Goal: Task Accomplishment & Management: Complete application form

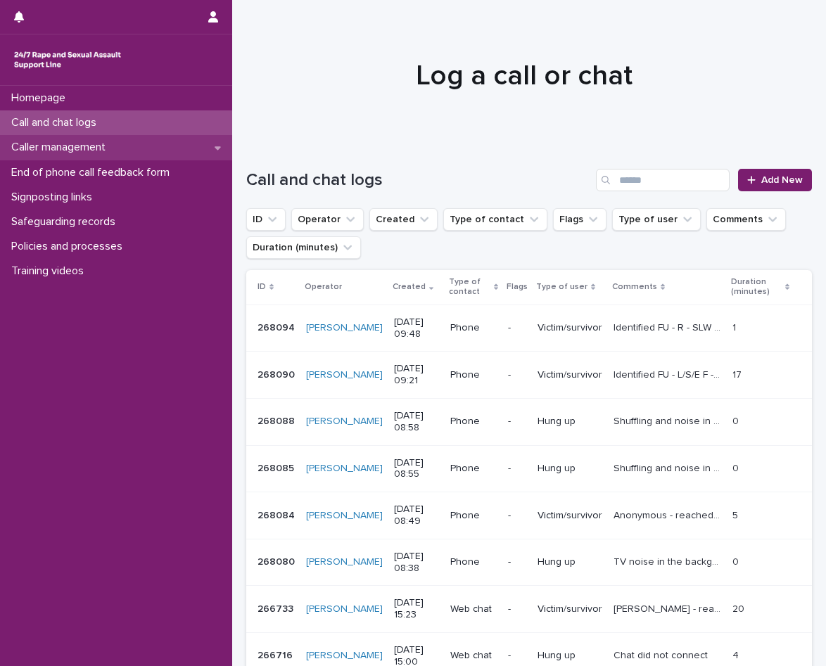
click at [121, 145] on div "Caller management" at bounding box center [116, 147] width 232 height 25
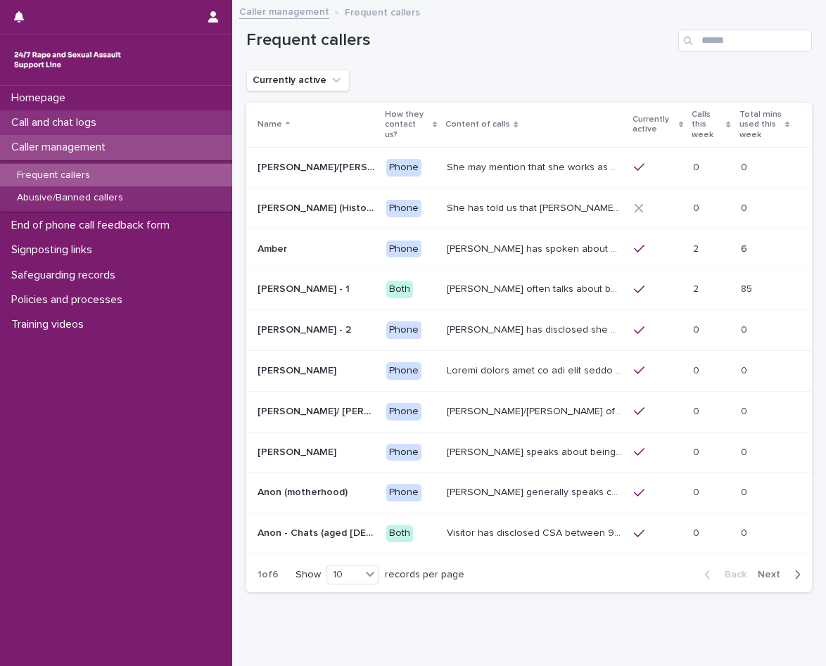
click at [92, 120] on p "Call and chat logs" at bounding box center [57, 122] width 102 height 13
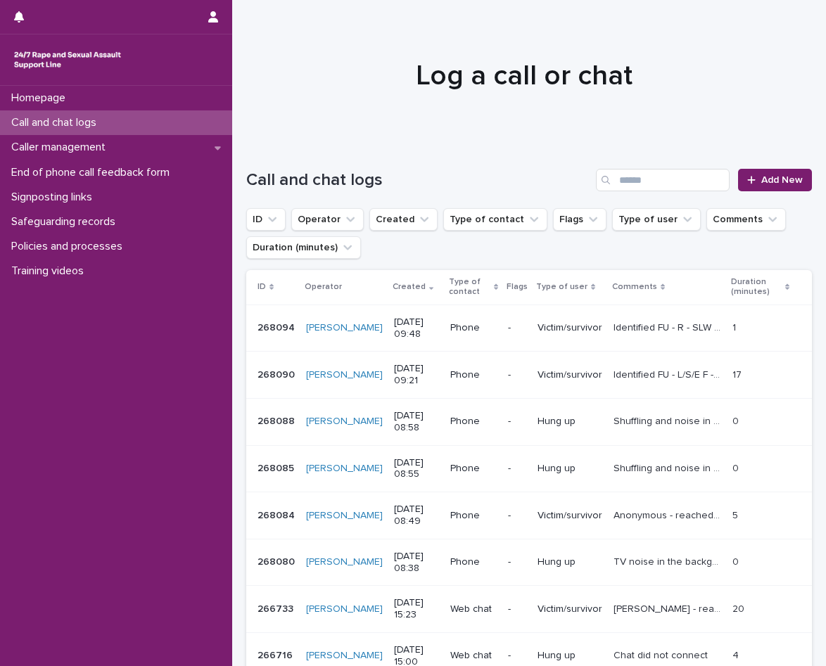
click at [754, 194] on div "Call and chat logs Add New" at bounding box center [529, 175] width 566 height 68
click at [755, 189] on link "Add New" at bounding box center [775, 180] width 74 height 23
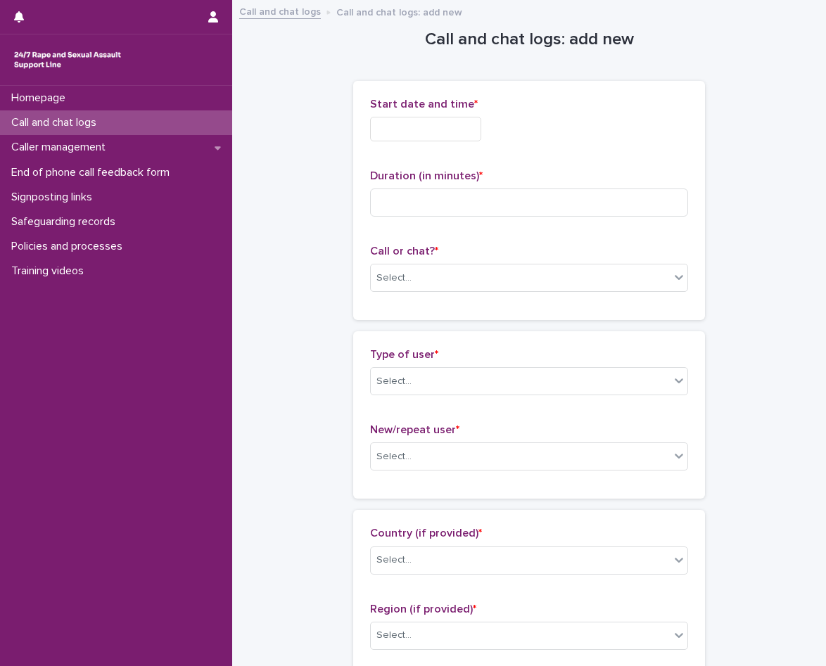
click at [382, 124] on input "text" at bounding box center [425, 129] width 111 height 25
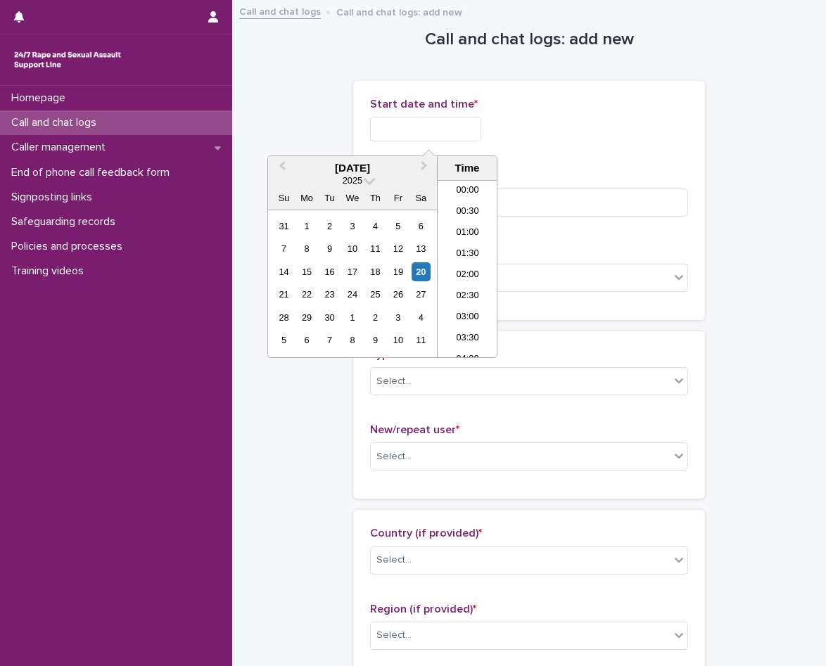
scroll to position [345, 0]
click at [473, 227] on li "09:00" at bounding box center [468, 226] width 60 height 21
click at [453, 121] on input "**********" at bounding box center [425, 129] width 111 height 25
type input "**********"
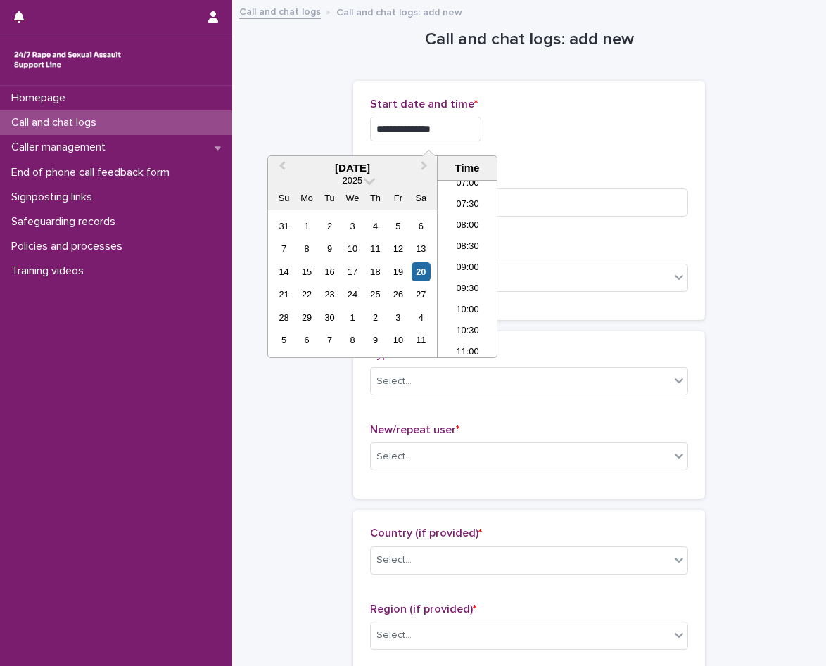
click at [520, 130] on div "**********" at bounding box center [529, 129] width 318 height 25
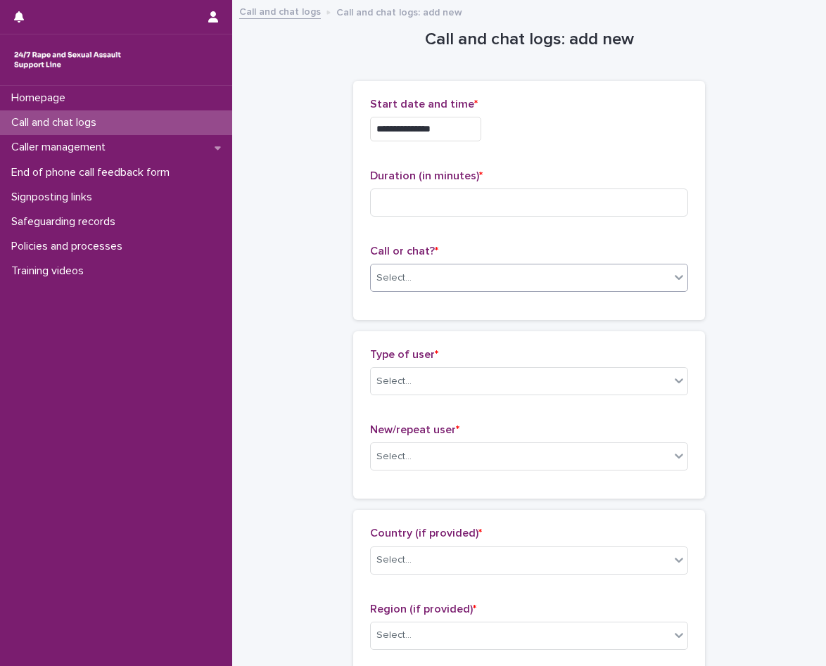
click at [501, 264] on div "Select..." at bounding box center [529, 278] width 318 height 28
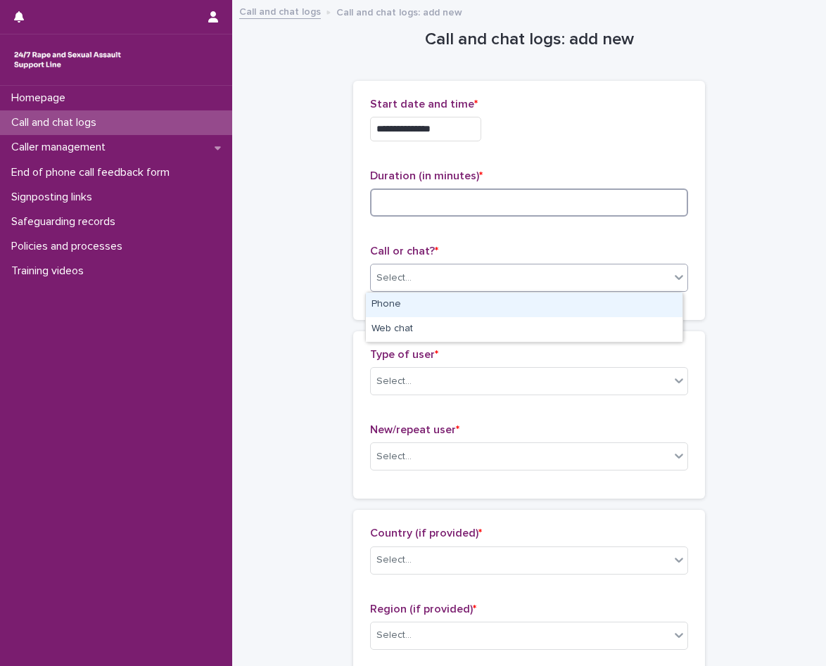
click at [466, 204] on input at bounding box center [529, 203] width 318 height 28
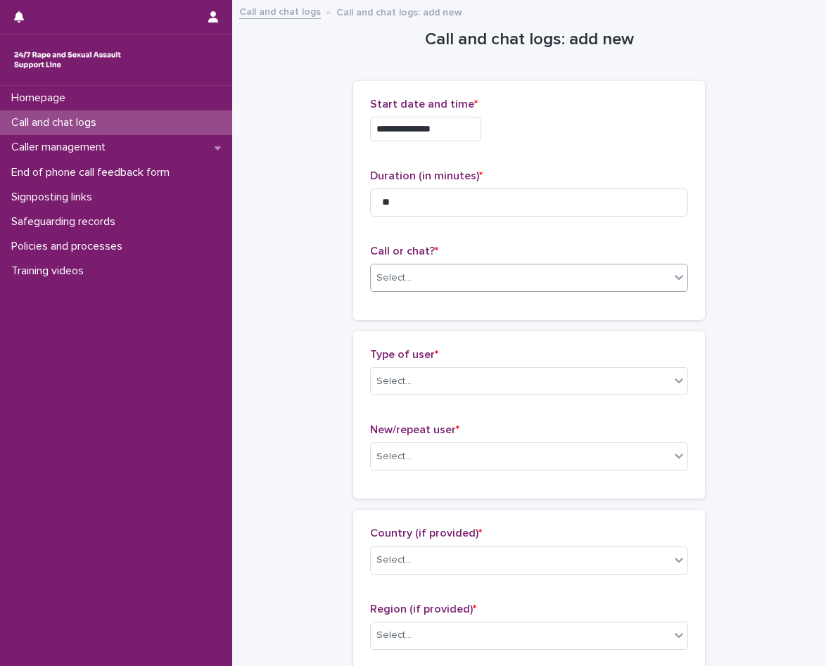
click at [426, 265] on div "Select..." at bounding box center [529, 278] width 318 height 28
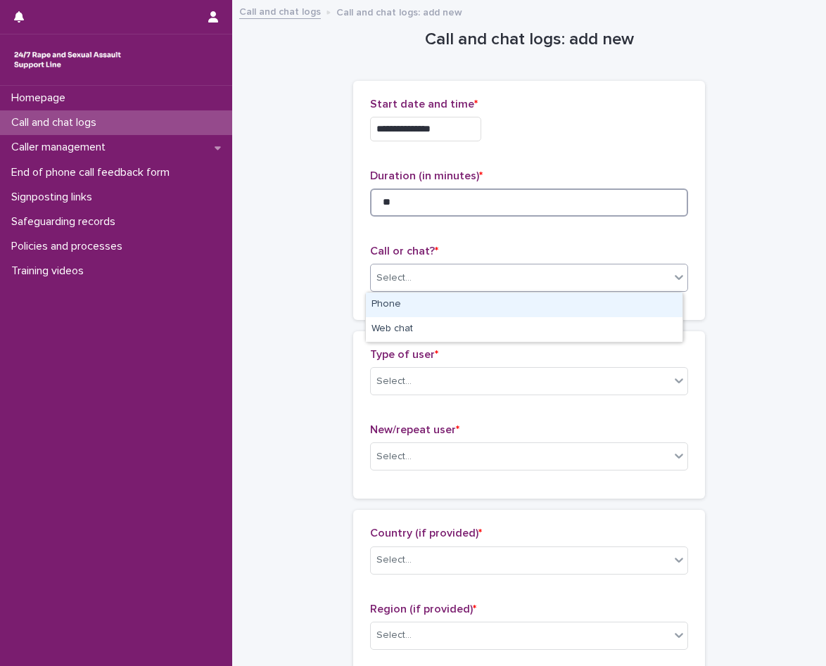
click at [435, 201] on input "**" at bounding box center [529, 203] width 318 height 28
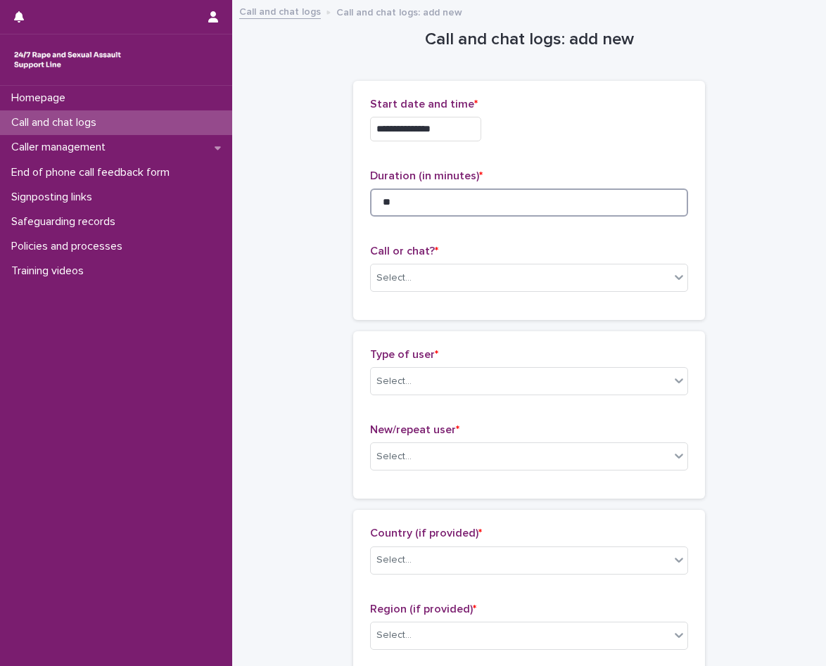
type input "*"
type input "**"
click at [452, 276] on div "Select..." at bounding box center [520, 278] width 299 height 23
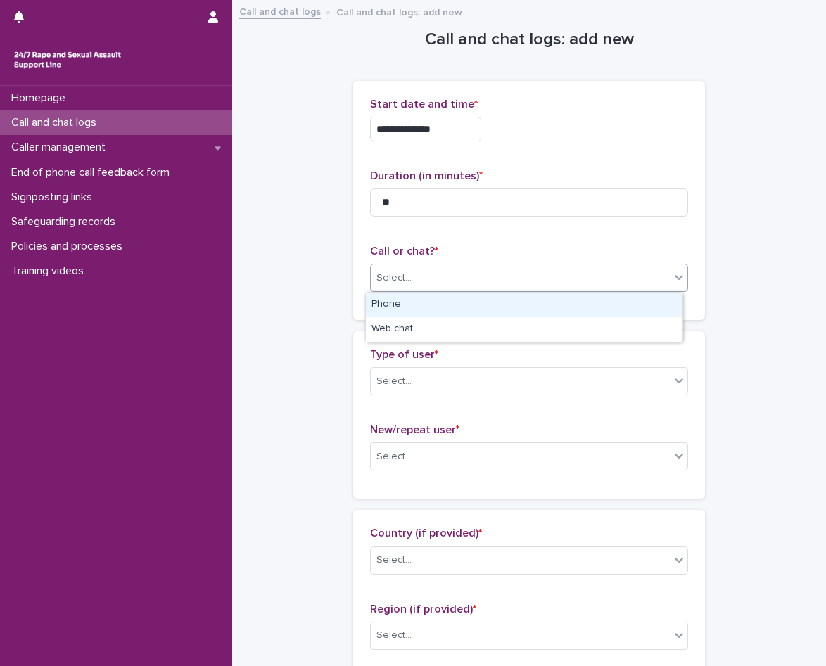
click at [439, 302] on div "Phone" at bounding box center [524, 305] width 317 height 25
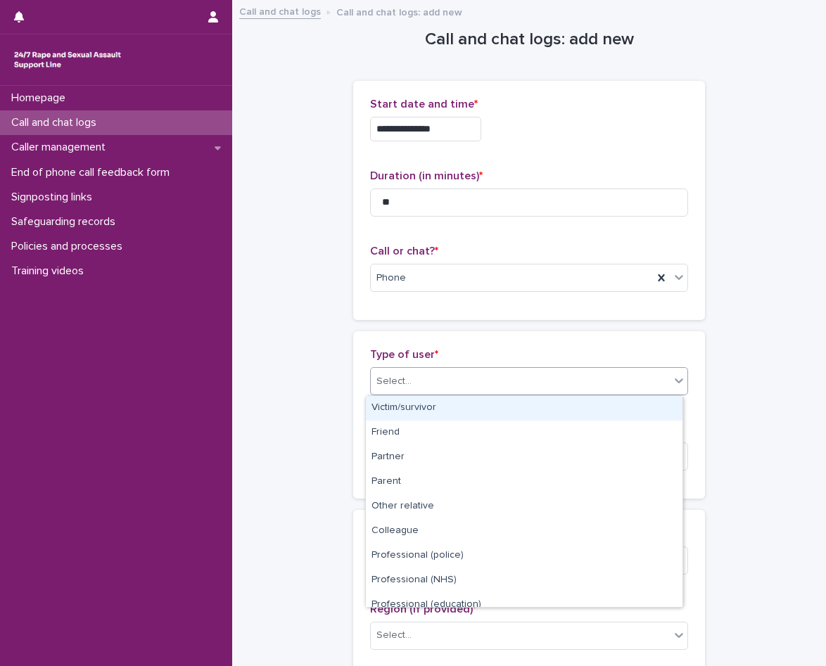
click at [442, 377] on div "Select..." at bounding box center [520, 381] width 299 height 23
click at [466, 411] on div "Victim/survivor" at bounding box center [524, 408] width 317 height 25
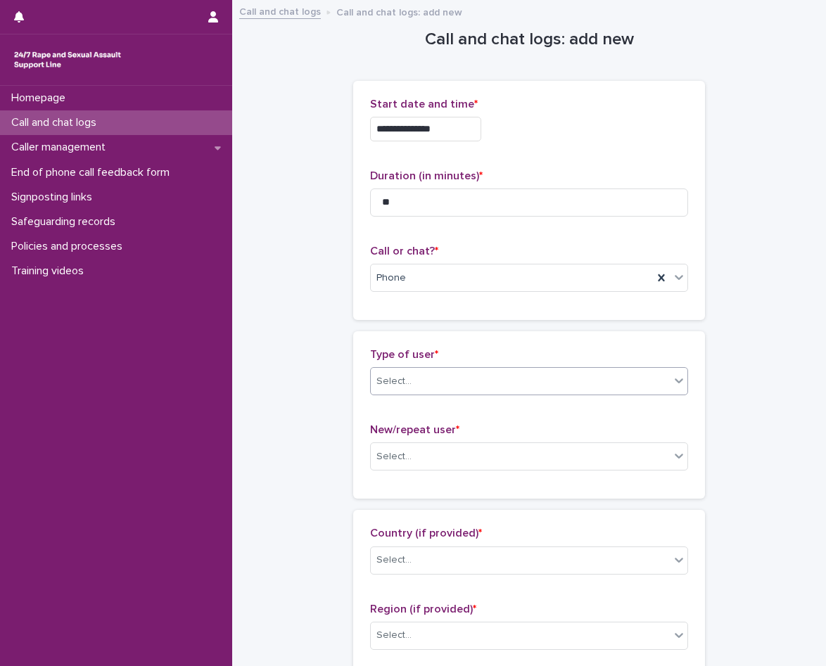
click at [452, 438] on div "New/repeat user * Select..." at bounding box center [529, 453] width 318 height 58
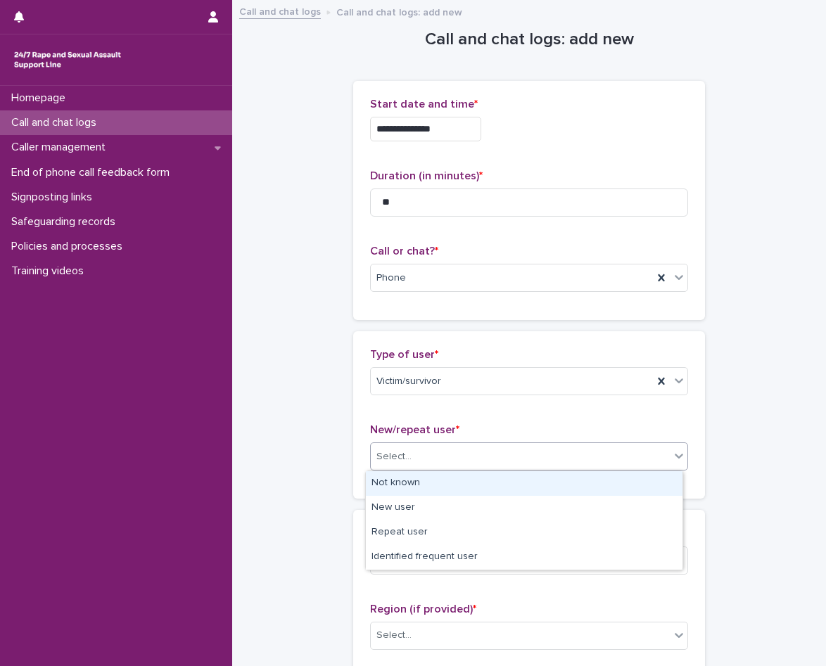
click at [452, 445] on div "Select..." at bounding box center [529, 457] width 318 height 28
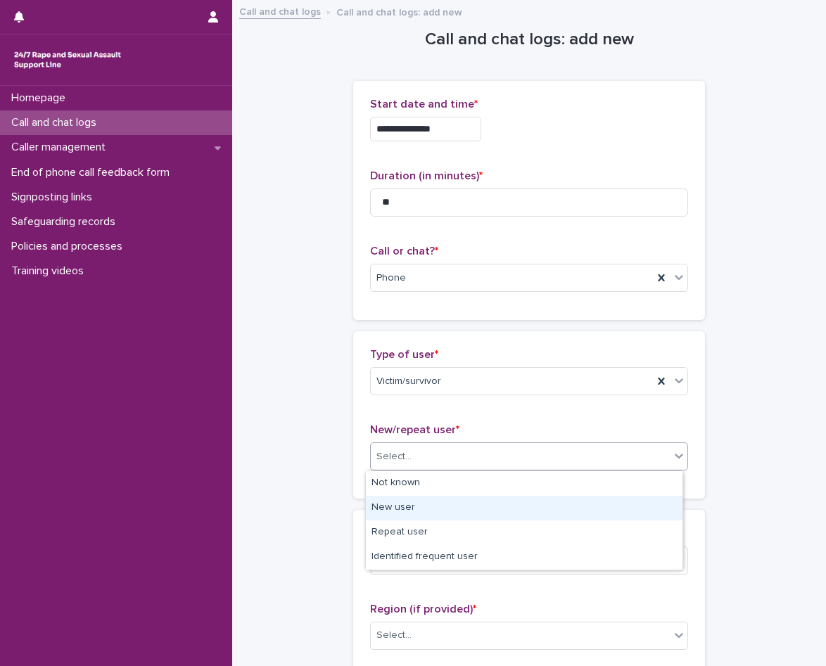
click at [433, 512] on div "New user" at bounding box center [524, 508] width 317 height 25
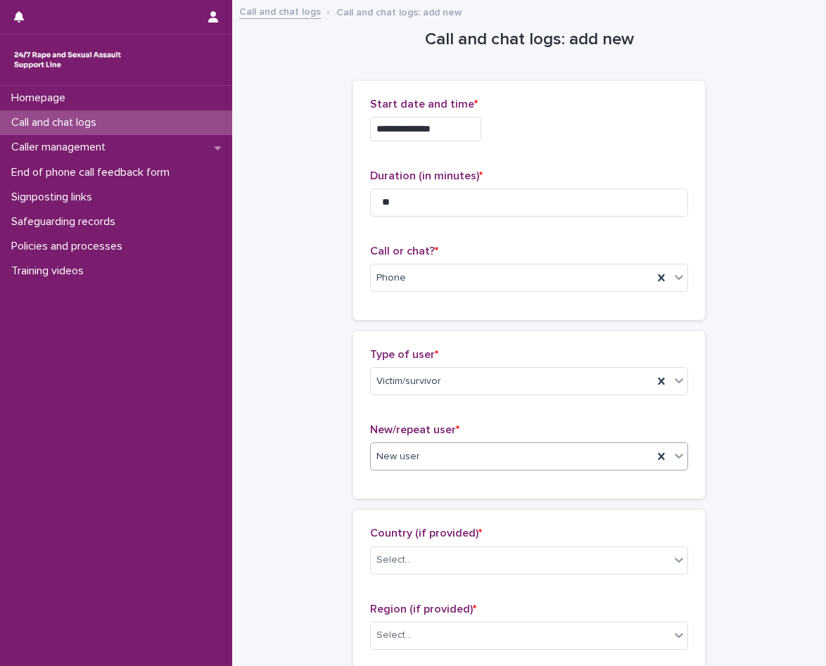
click at [438, 467] on div "New user" at bounding box center [512, 456] width 282 height 23
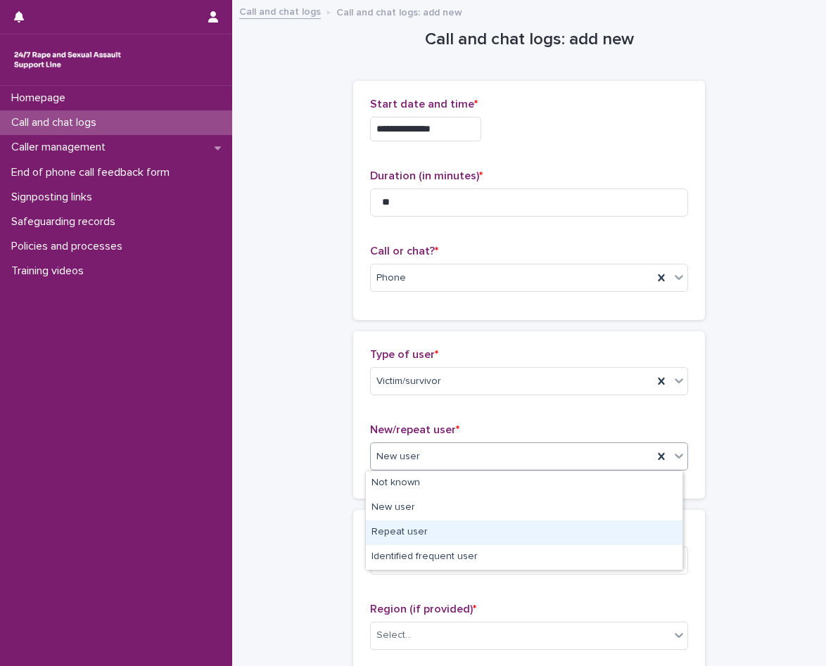
click at [435, 536] on div "Repeat user" at bounding box center [524, 533] width 317 height 25
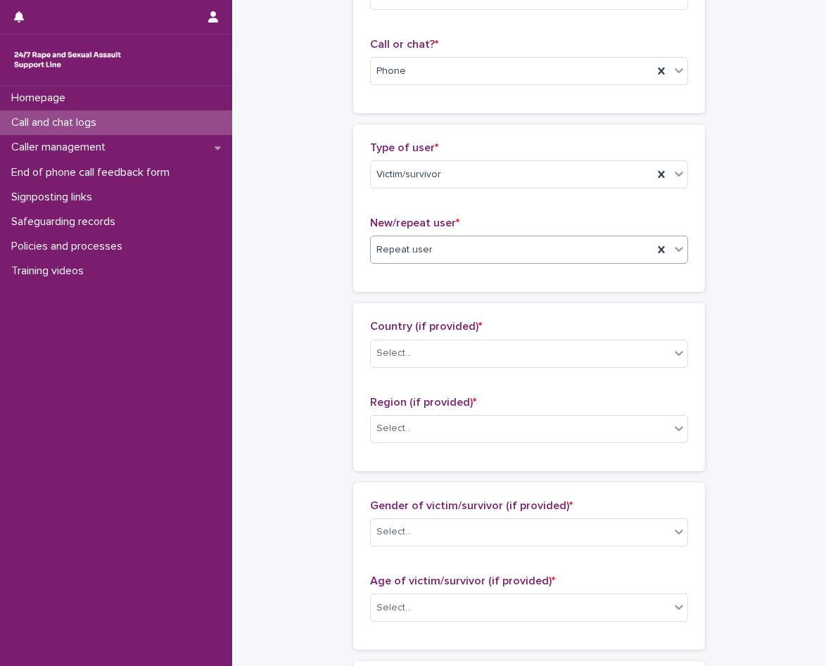
scroll to position [211, 0]
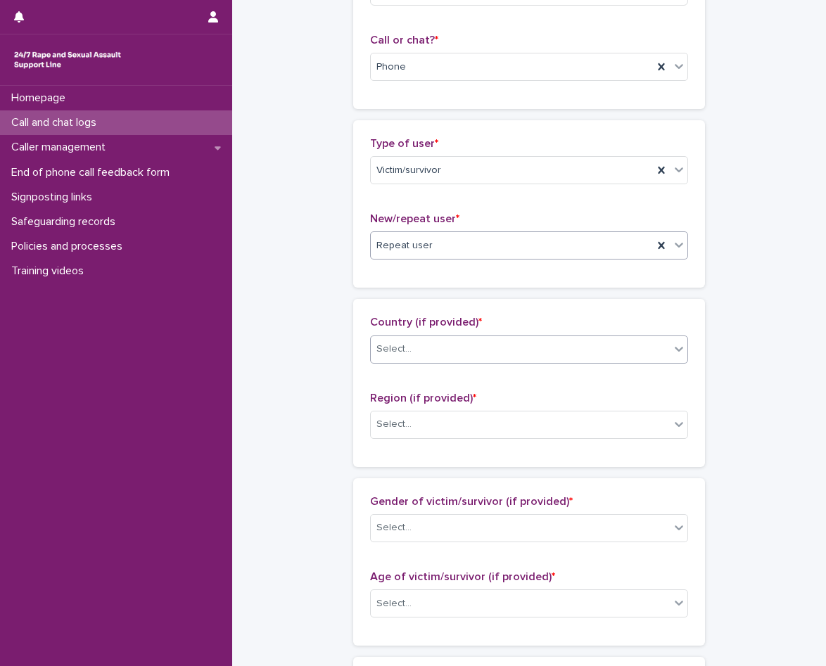
click at [460, 352] on div "Select..." at bounding box center [520, 349] width 299 height 23
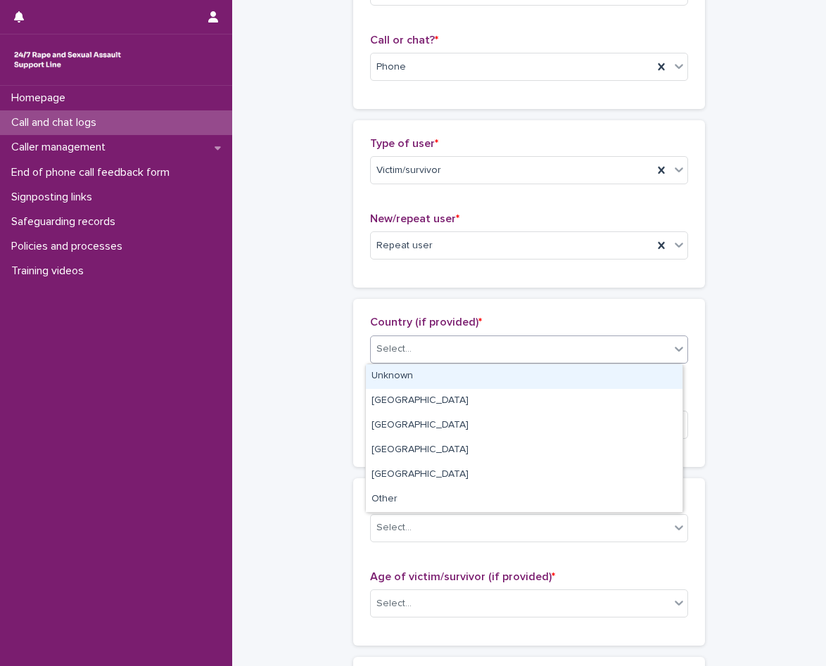
click at [452, 372] on div "Unknown" at bounding box center [524, 376] width 317 height 25
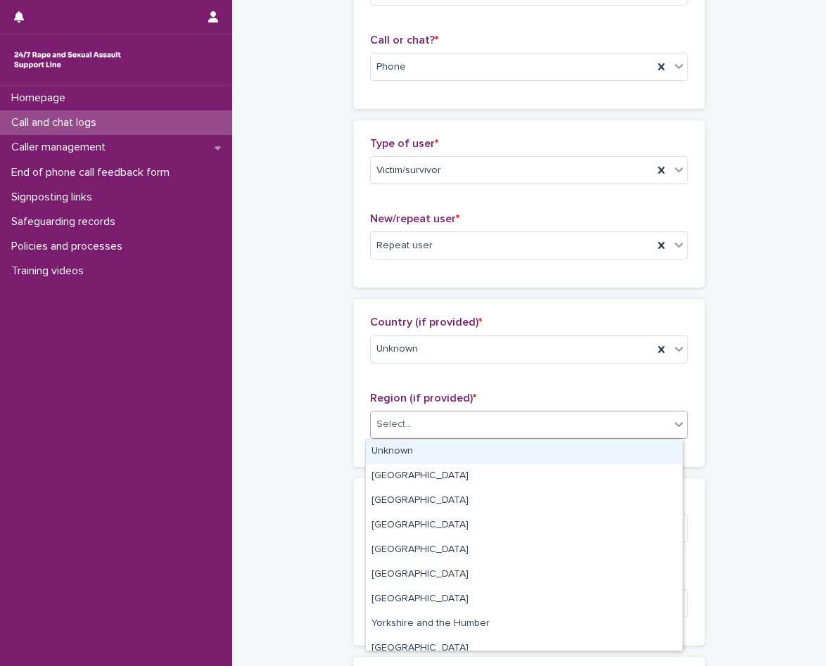
click at [443, 416] on div "Select..." at bounding box center [520, 424] width 299 height 23
click at [436, 446] on div "Unknown" at bounding box center [524, 452] width 317 height 25
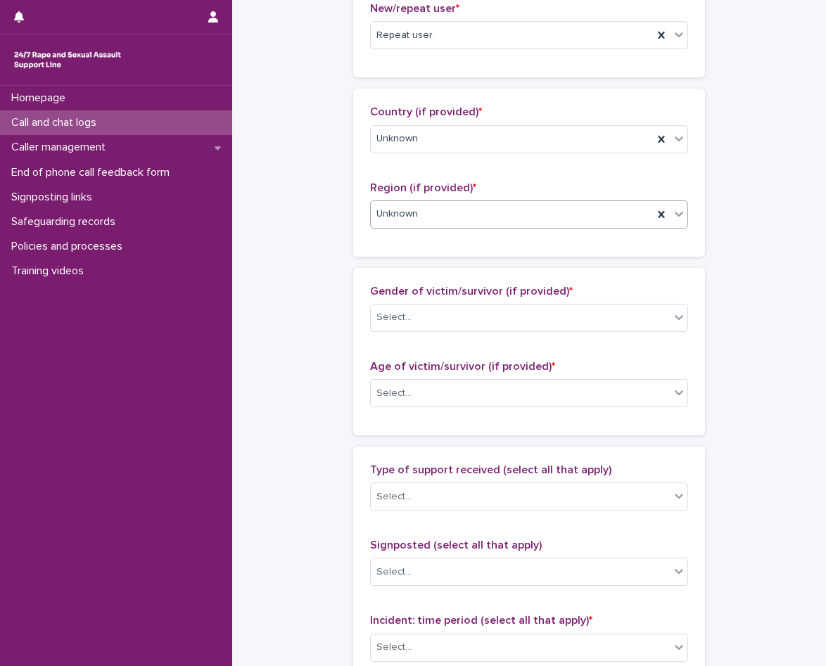
scroll to position [422, 0]
click at [451, 149] on div "Unknown" at bounding box center [512, 138] width 282 height 23
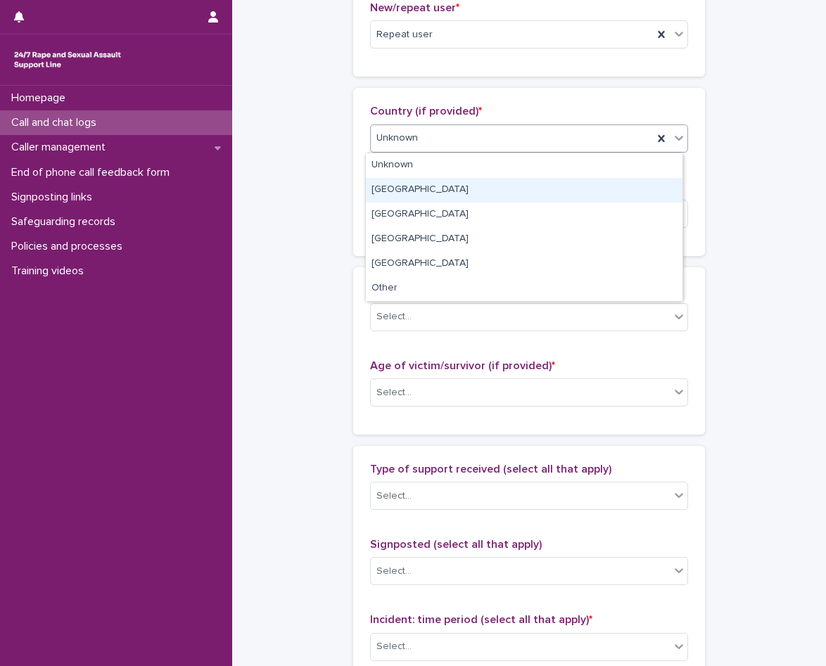
click at [431, 182] on div "[GEOGRAPHIC_DATA]" at bounding box center [524, 190] width 317 height 25
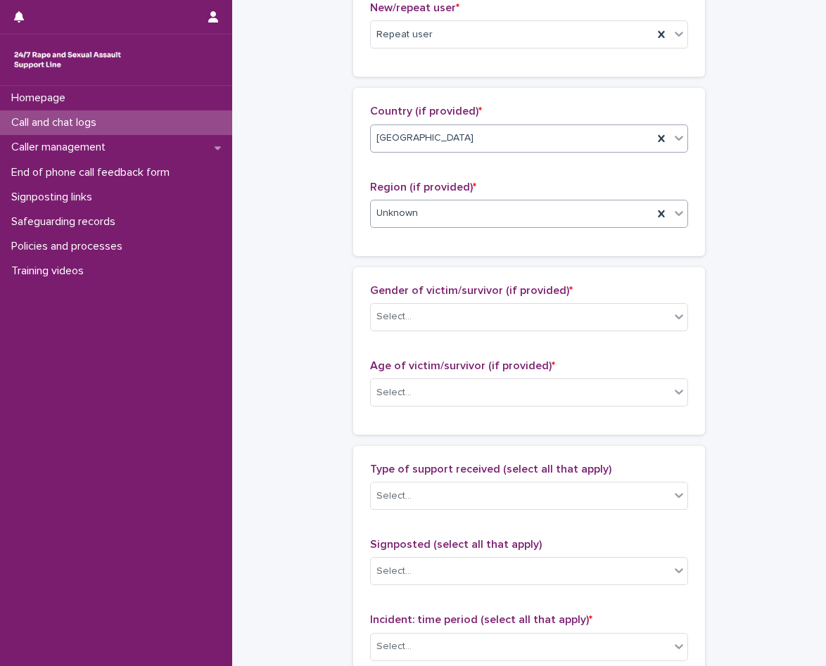
click at [451, 222] on div "Unknown" at bounding box center [512, 213] width 282 height 23
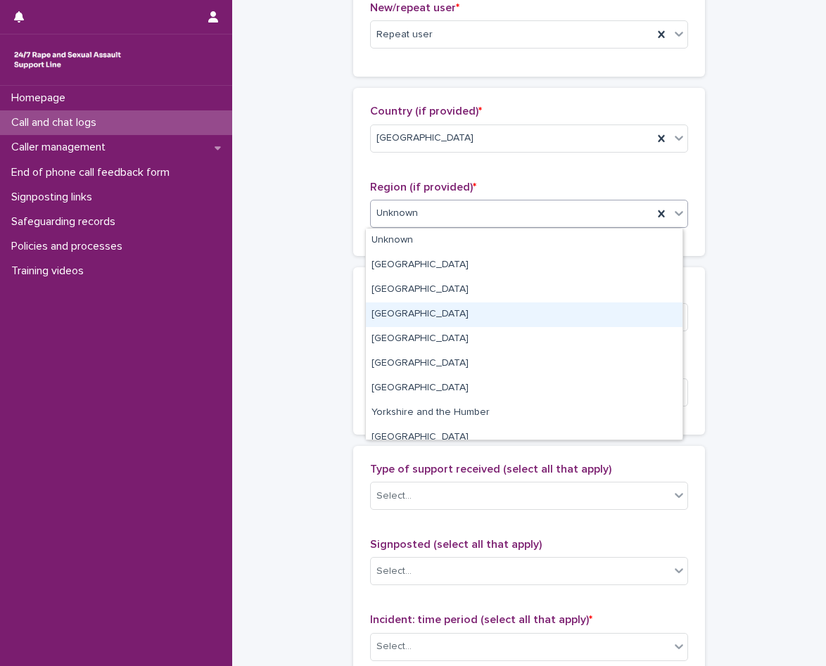
click at [459, 303] on div "[GEOGRAPHIC_DATA]" at bounding box center [524, 315] width 317 height 25
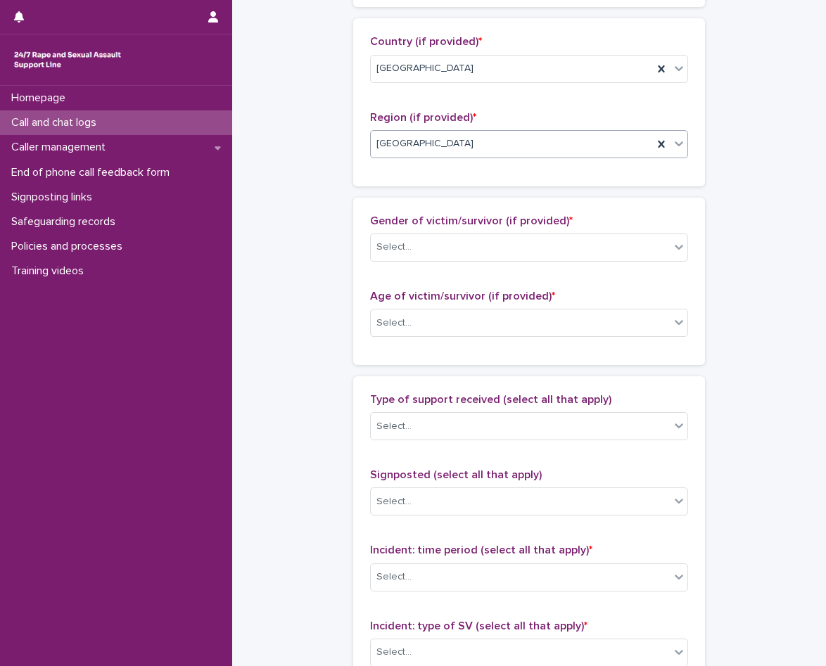
scroll to position [493, 0]
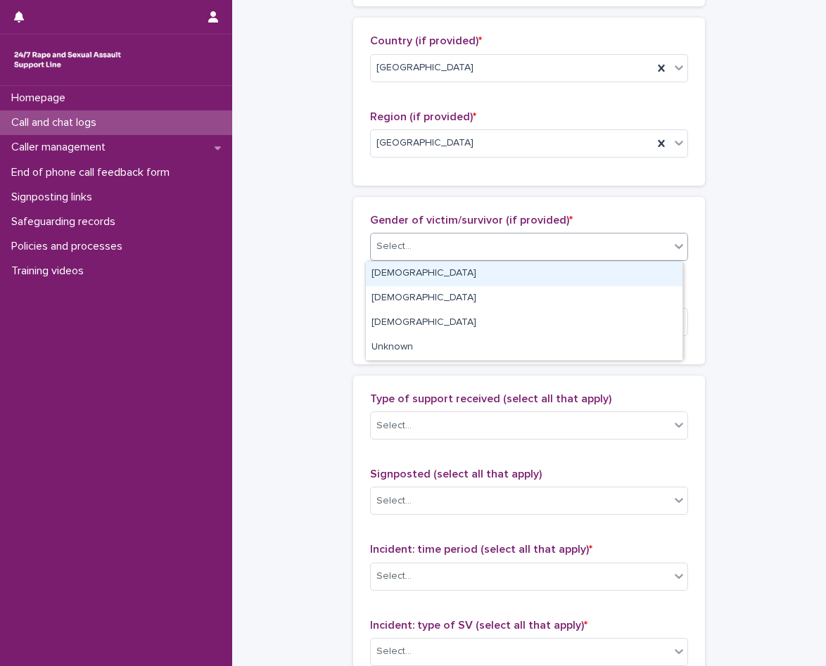
click at [459, 243] on div "Select..." at bounding box center [520, 246] width 299 height 23
click at [454, 274] on div "[DEMOGRAPHIC_DATA]" at bounding box center [524, 274] width 317 height 25
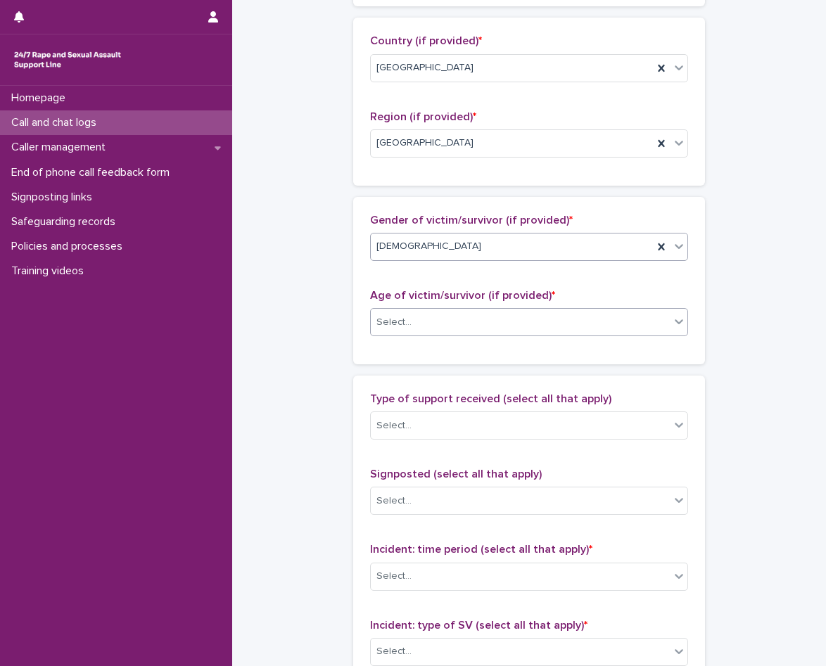
click at [452, 317] on div "Select..." at bounding box center [520, 322] width 299 height 23
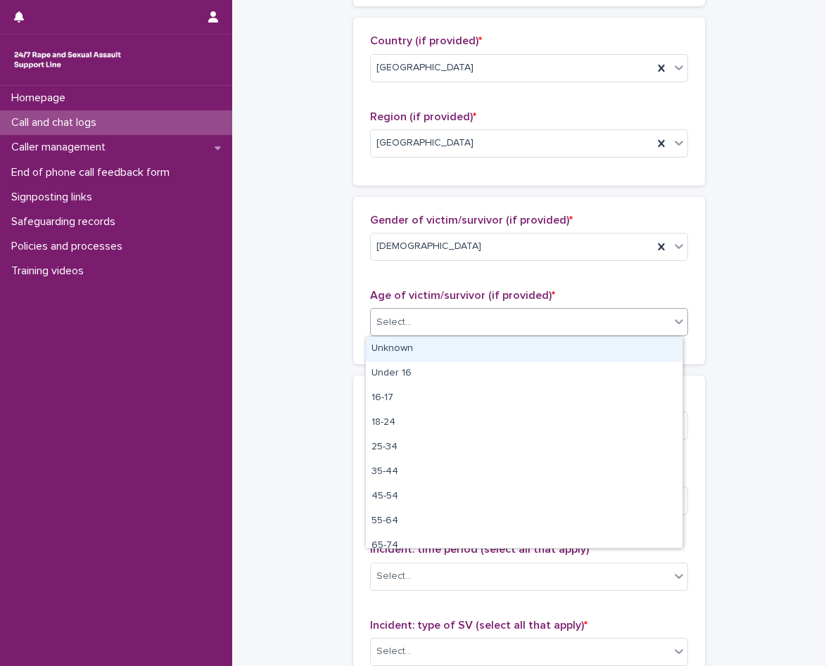
click at [442, 353] on div "Unknown" at bounding box center [524, 349] width 317 height 25
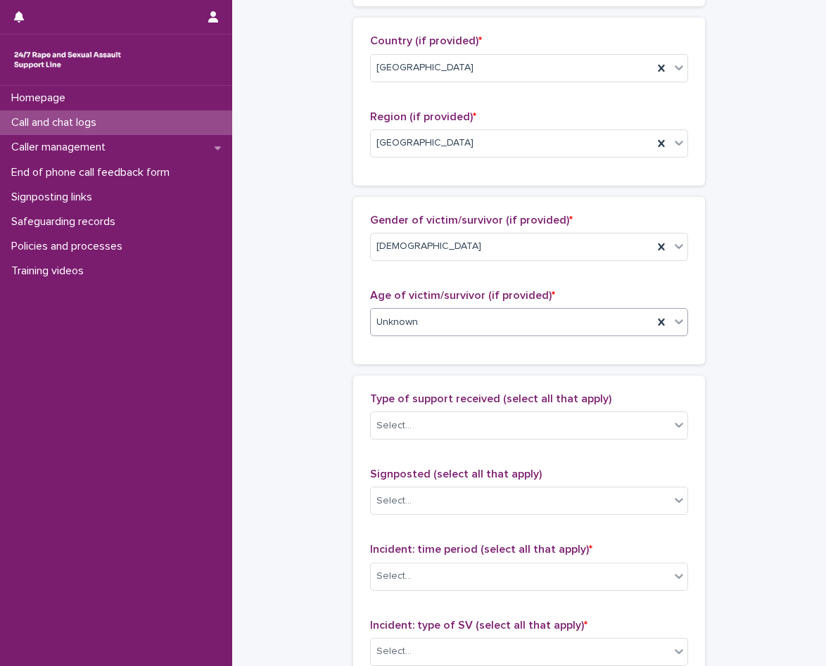
scroll to position [704, 0]
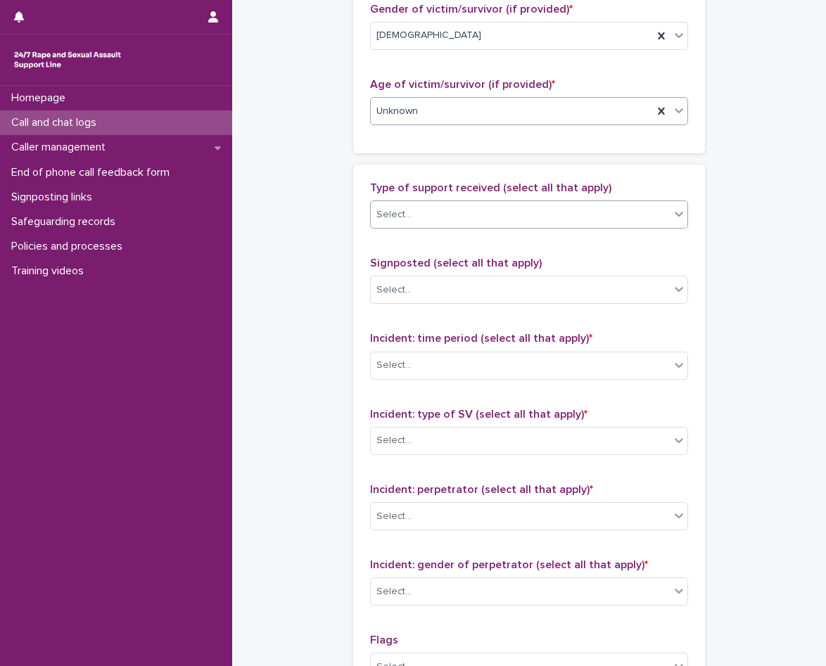
click at [454, 220] on div "Select..." at bounding box center [520, 214] width 299 height 23
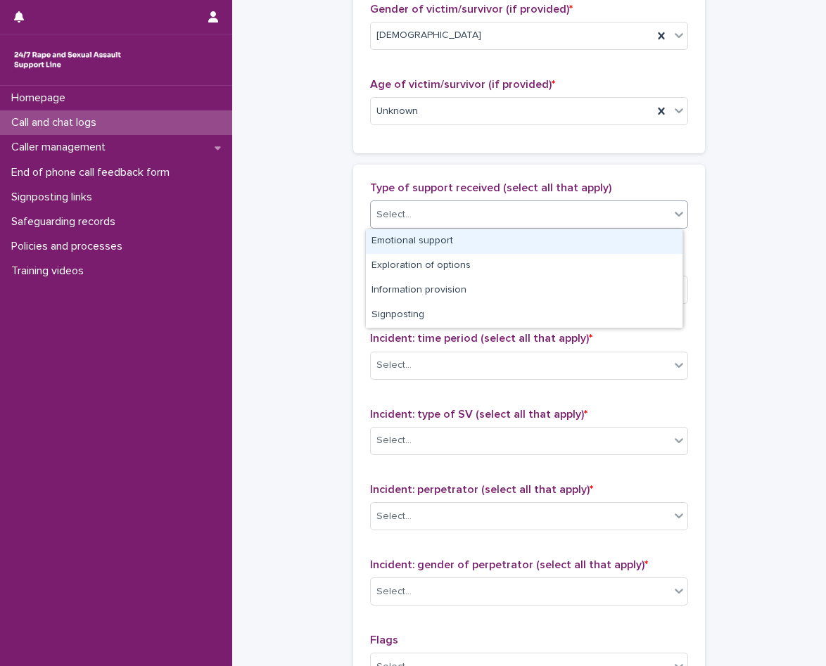
click at [452, 234] on div "Emotional support" at bounding box center [524, 241] width 317 height 25
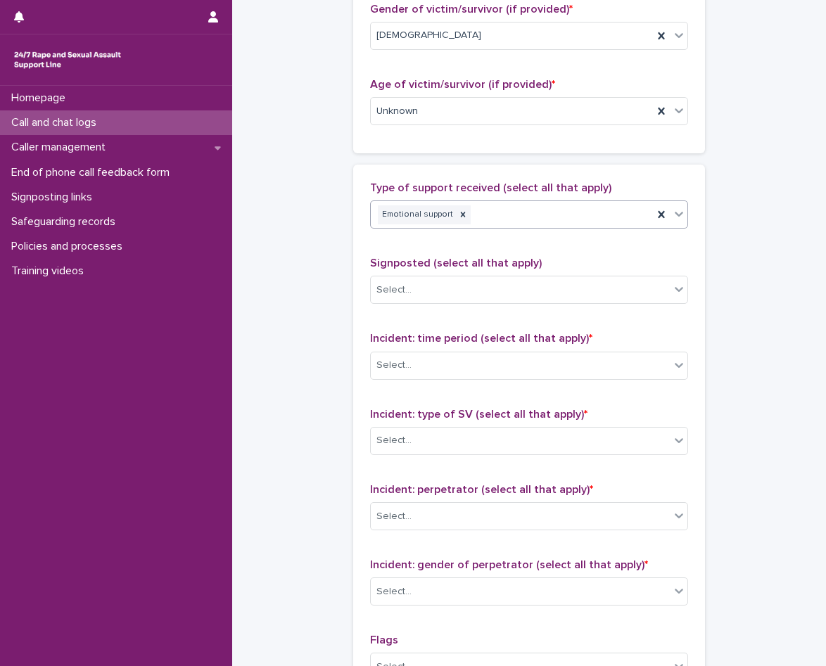
click at [508, 228] on div "Emotional support" at bounding box center [529, 215] width 318 height 28
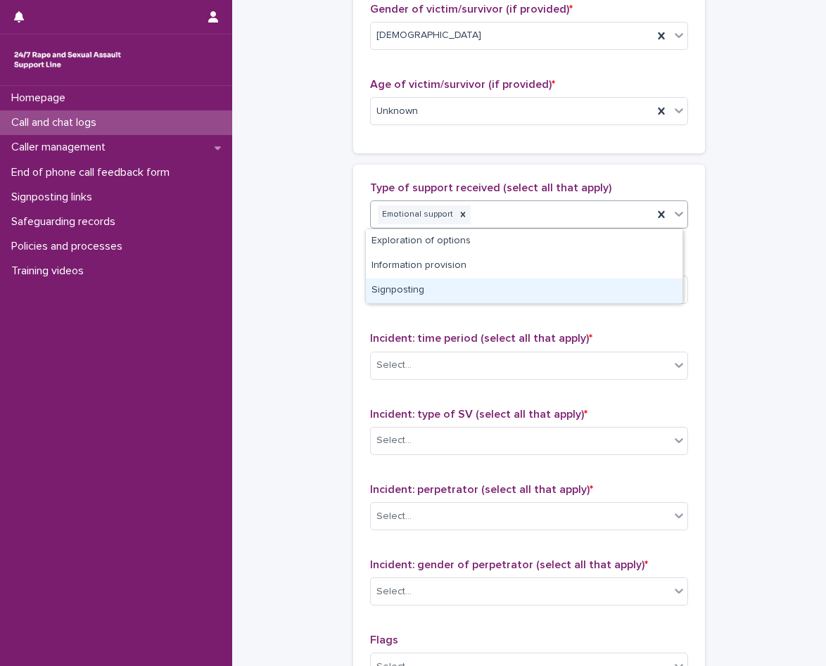
click at [457, 286] on div "Signposting" at bounding box center [524, 291] width 317 height 25
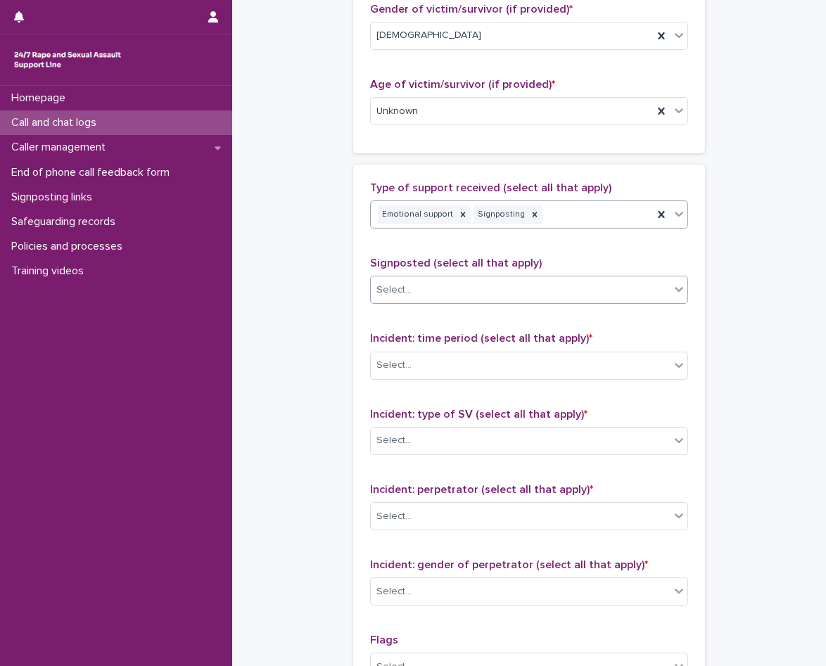
click at [455, 285] on div "Select..." at bounding box center [520, 290] width 299 height 23
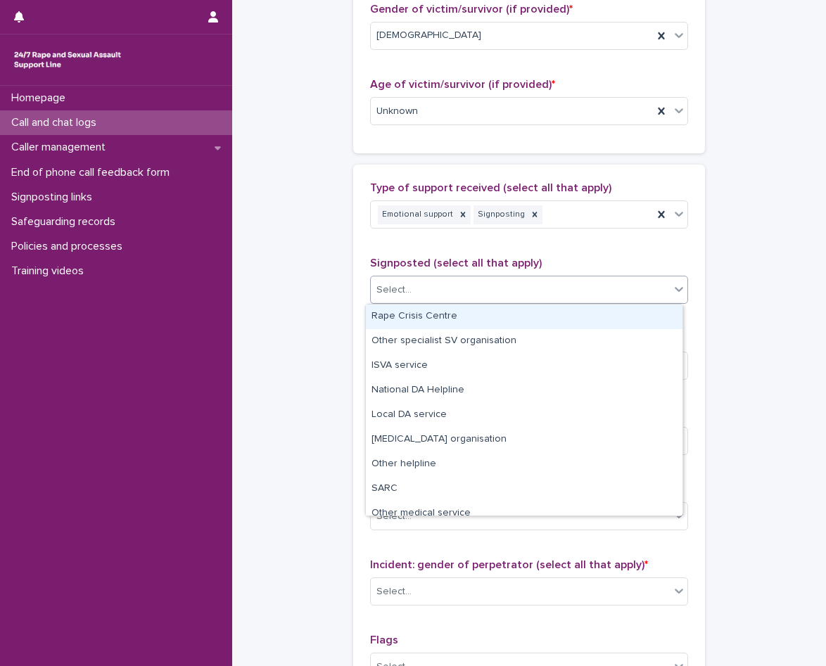
click at [462, 322] on div "Rape Crisis Centre" at bounding box center [524, 317] width 317 height 25
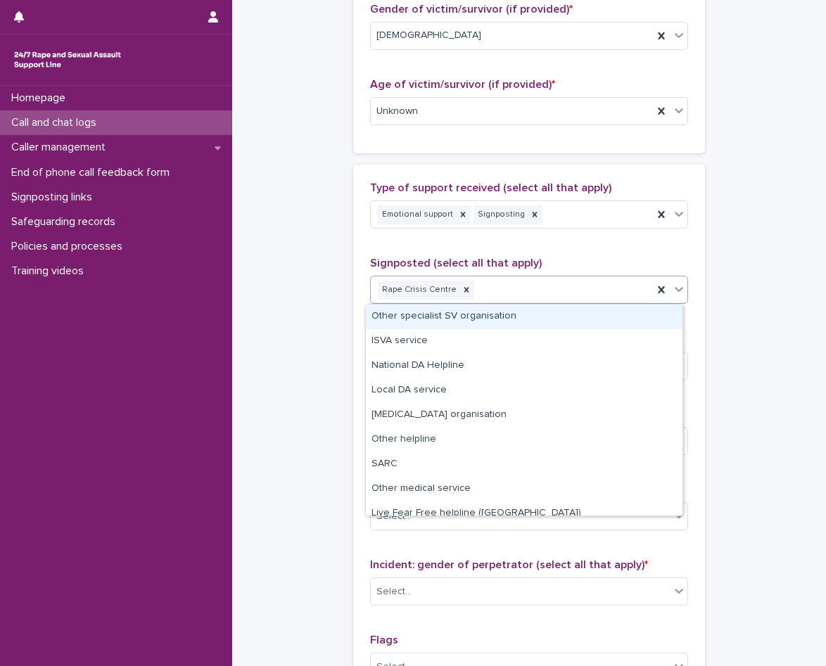
click at [532, 290] on div "Rape Crisis Centre" at bounding box center [512, 290] width 282 height 25
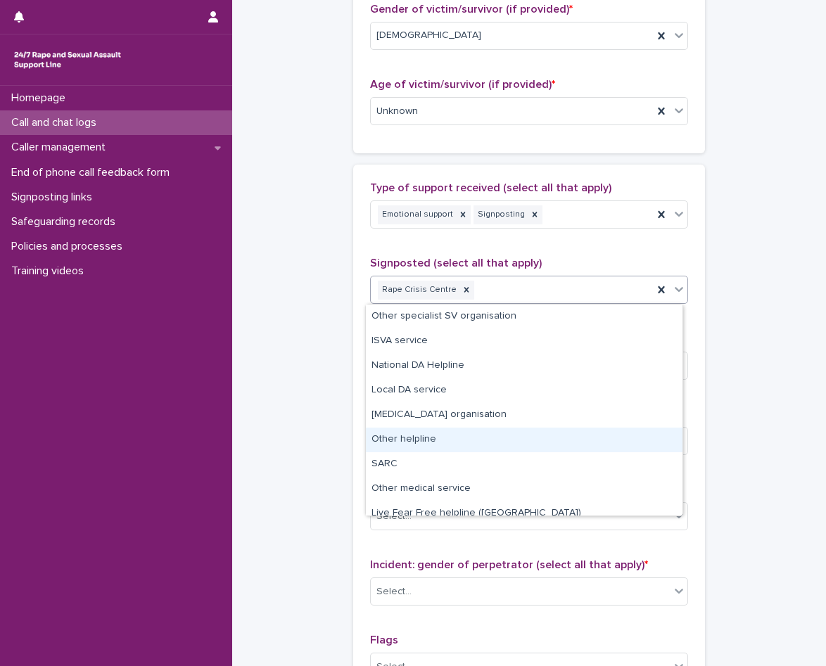
click at [468, 445] on div "Other helpline" at bounding box center [524, 440] width 317 height 25
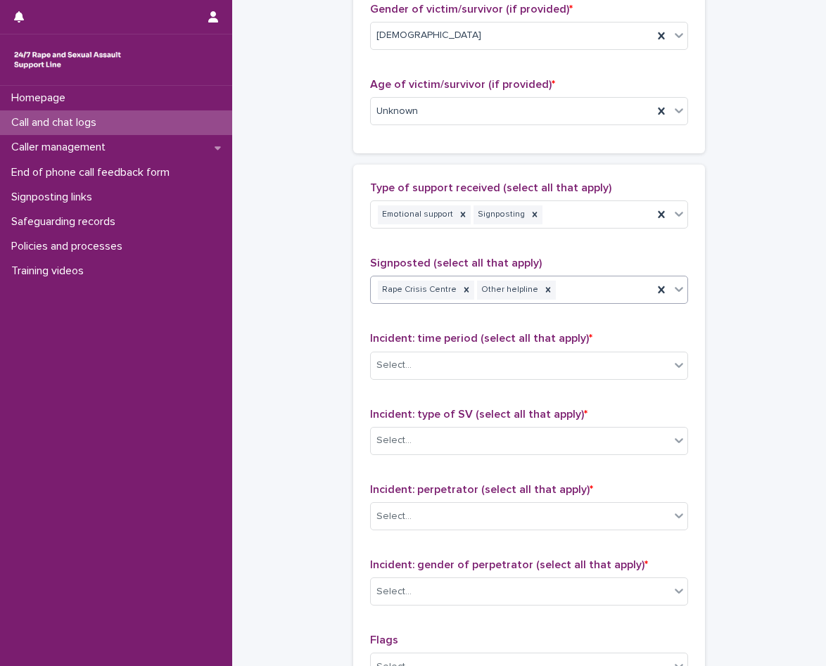
click at [575, 282] on div "Rape Crisis Centre Other helpline" at bounding box center [512, 290] width 282 height 25
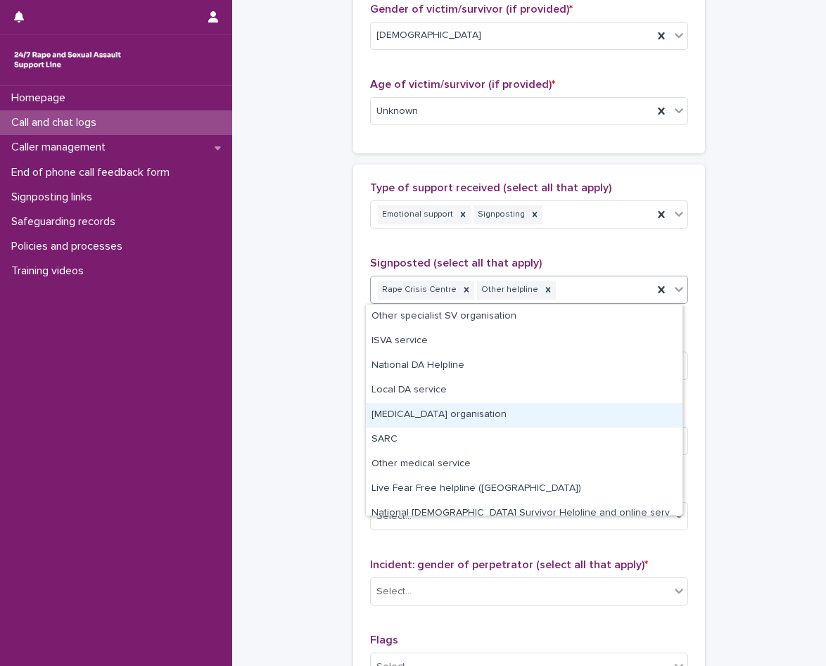
scroll to position [35, 0]
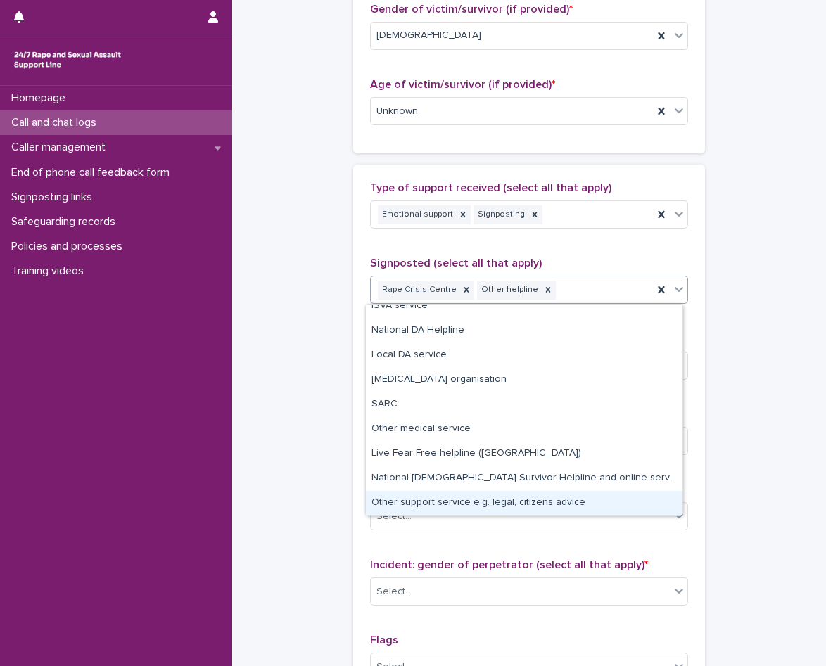
click at [495, 509] on div "Other support service e.g. legal, citizens advice" at bounding box center [524, 503] width 317 height 25
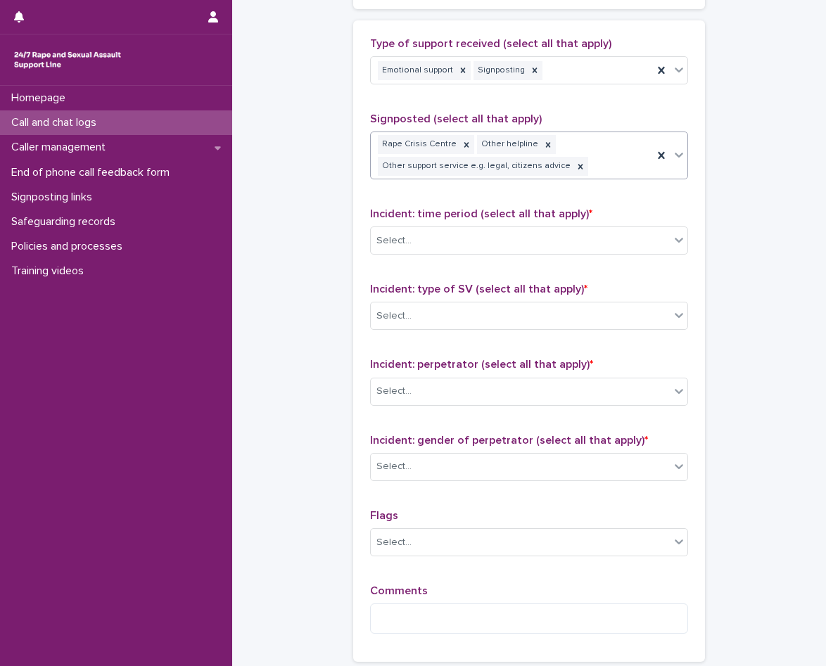
scroll to position [854, 0]
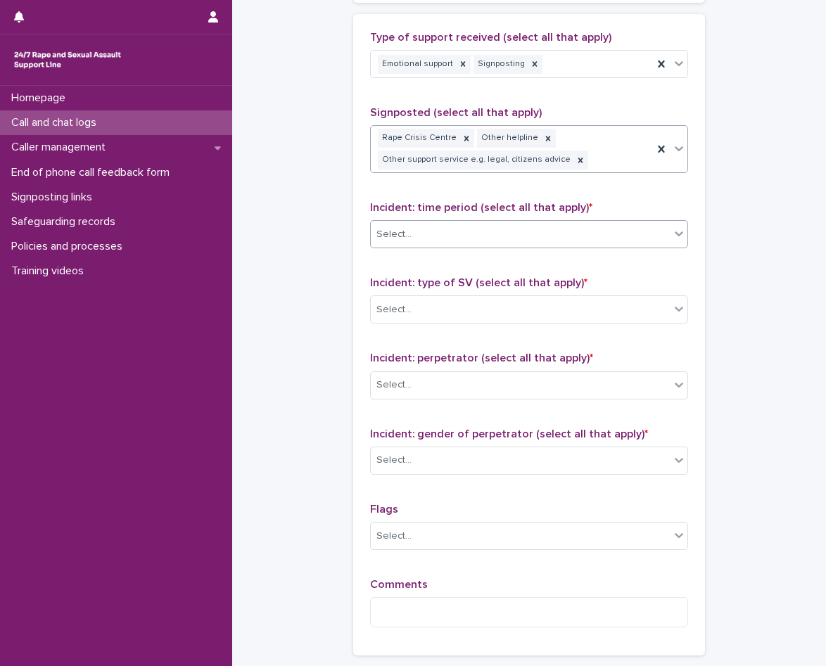
click at [477, 246] on div "Select..." at bounding box center [529, 234] width 318 height 28
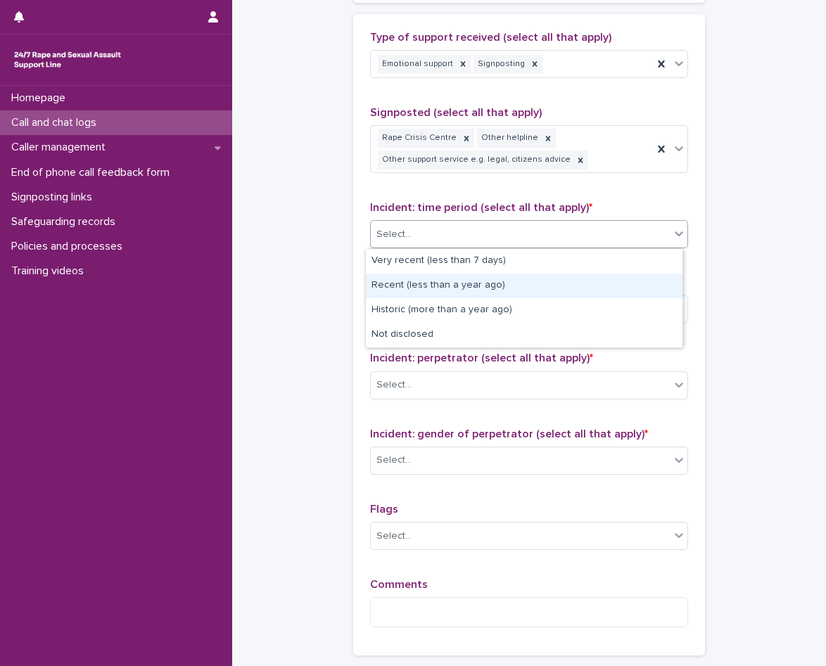
click at [464, 294] on div "Recent (less than a year ago)" at bounding box center [524, 286] width 317 height 25
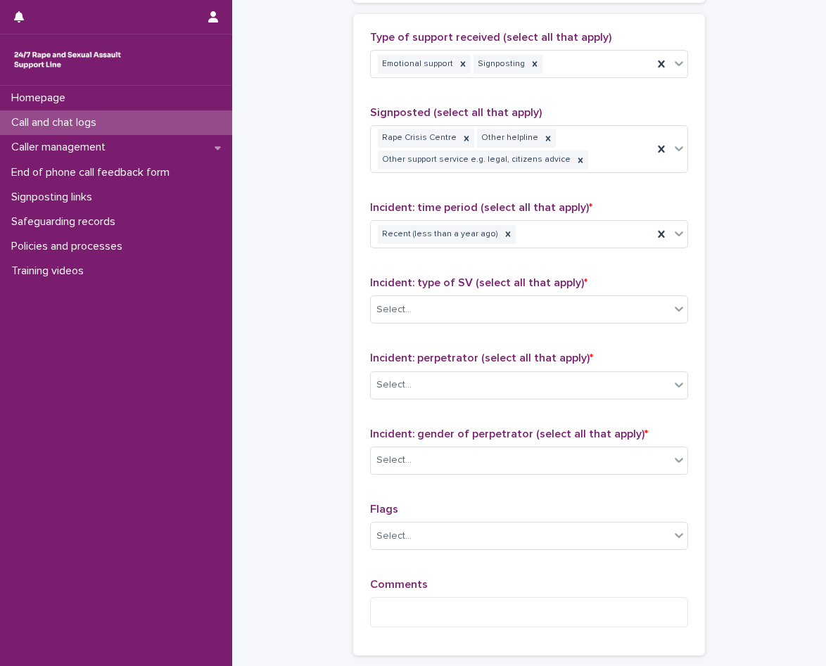
click at [474, 326] on div "Incident: type of SV (select all that apply) * Select..." at bounding box center [529, 306] width 318 height 58
click at [471, 315] on div "Select..." at bounding box center [520, 309] width 299 height 23
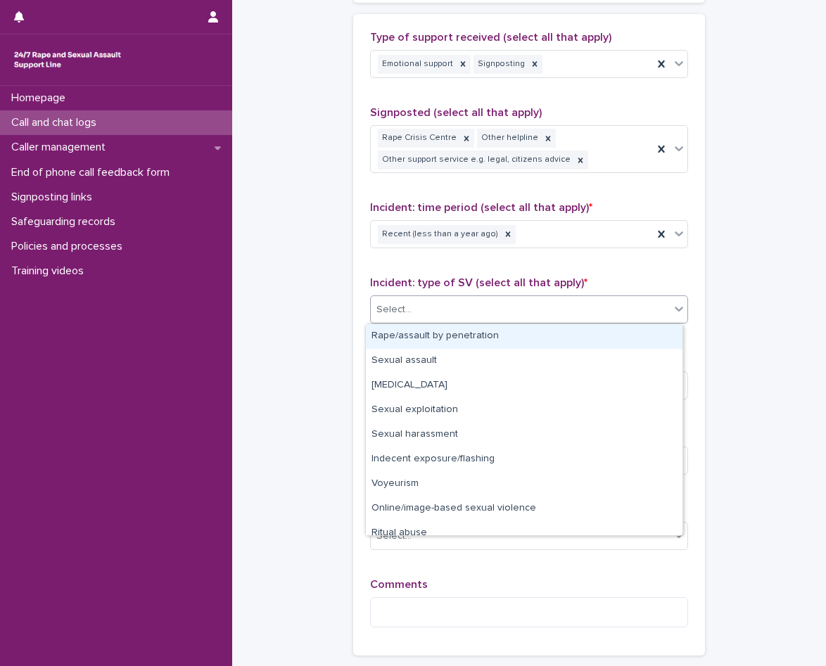
click at [469, 343] on div "Rape/assault by penetration" at bounding box center [524, 336] width 317 height 25
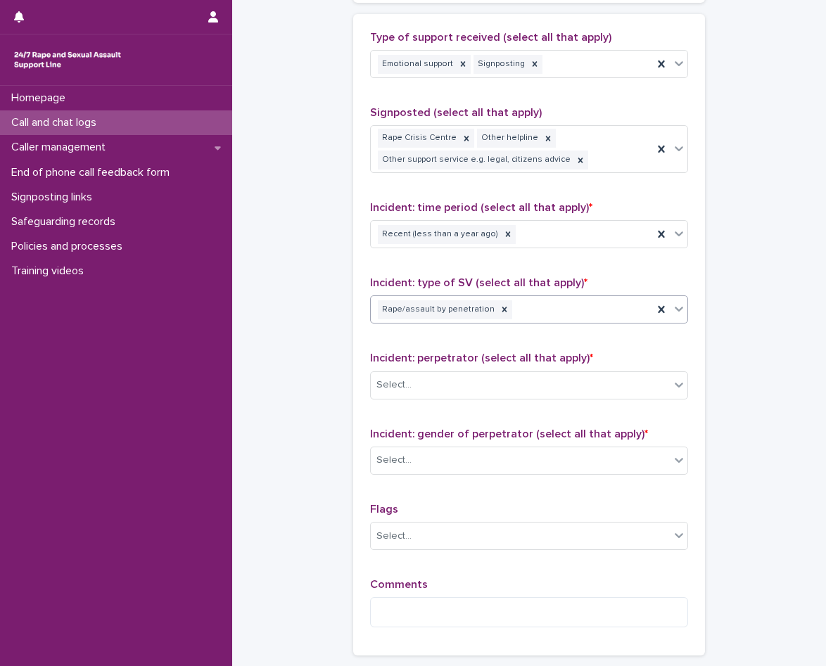
click at [507, 307] on div "Rape/assault by penetration" at bounding box center [512, 310] width 282 height 25
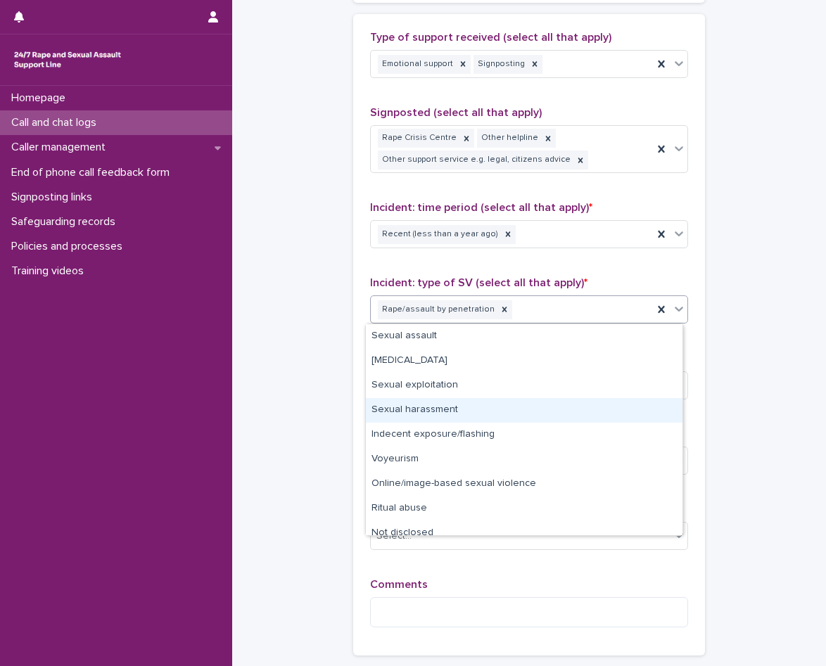
click at [470, 408] on div "Sexual harassment" at bounding box center [524, 410] width 317 height 25
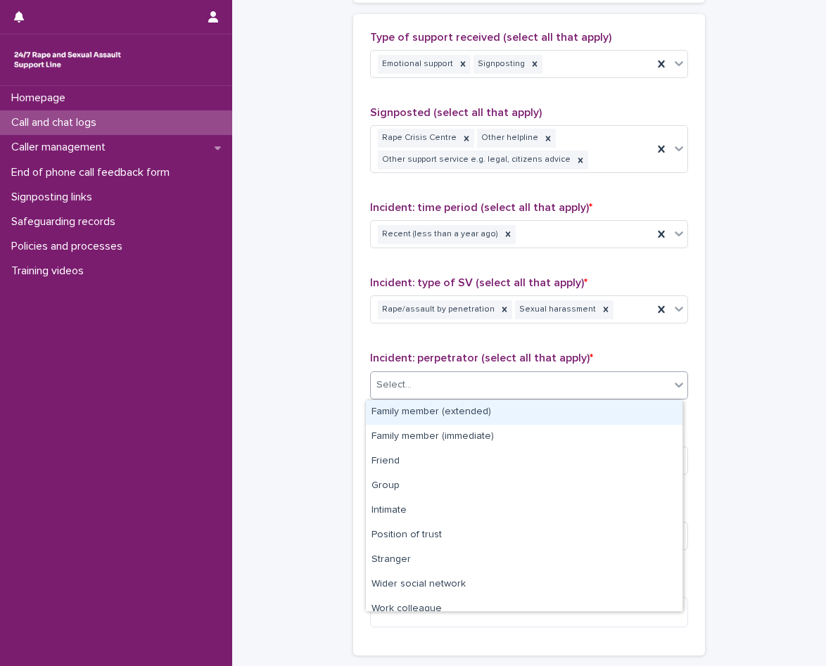
click at [458, 382] on div "Select..." at bounding box center [520, 385] width 299 height 23
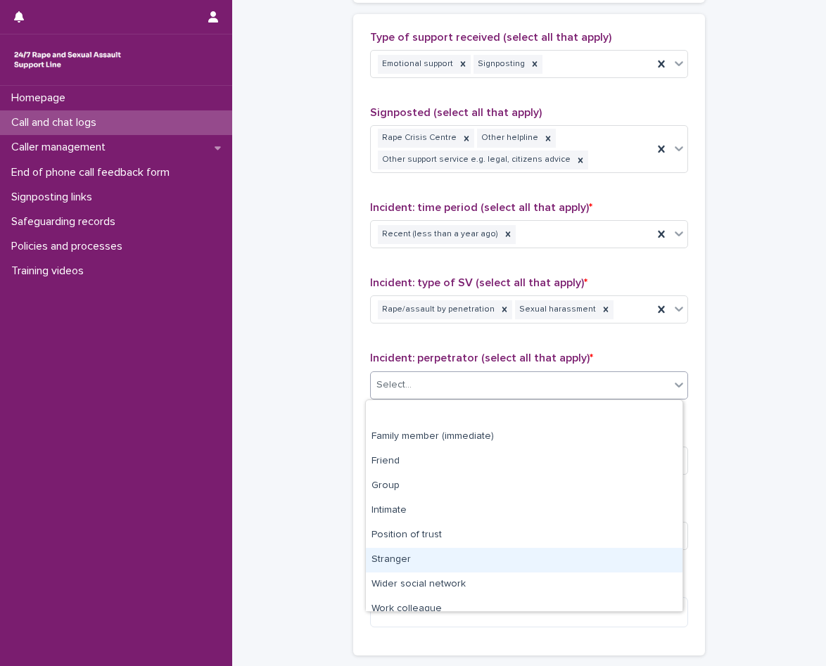
scroll to position [60, 0]
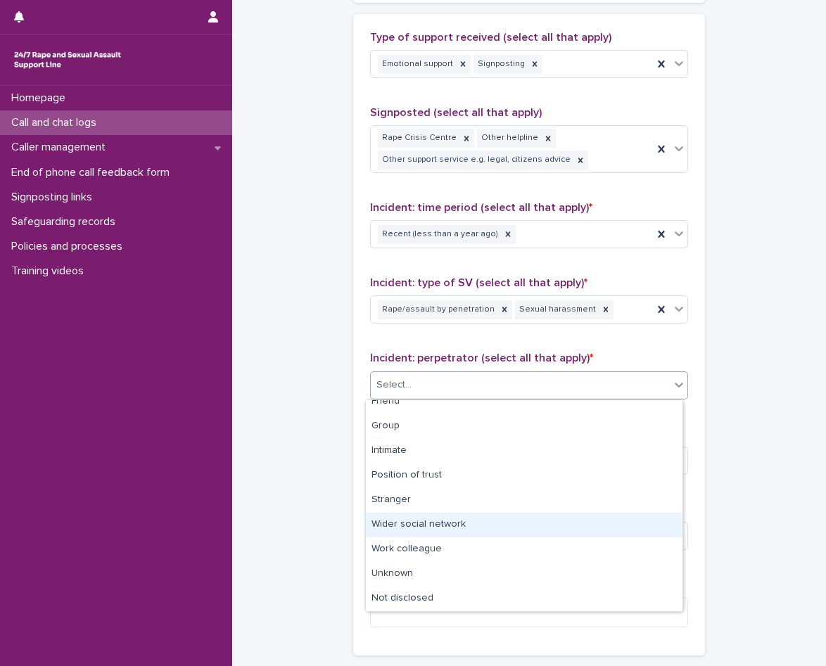
click at [438, 522] on div "Wider social network" at bounding box center [524, 525] width 317 height 25
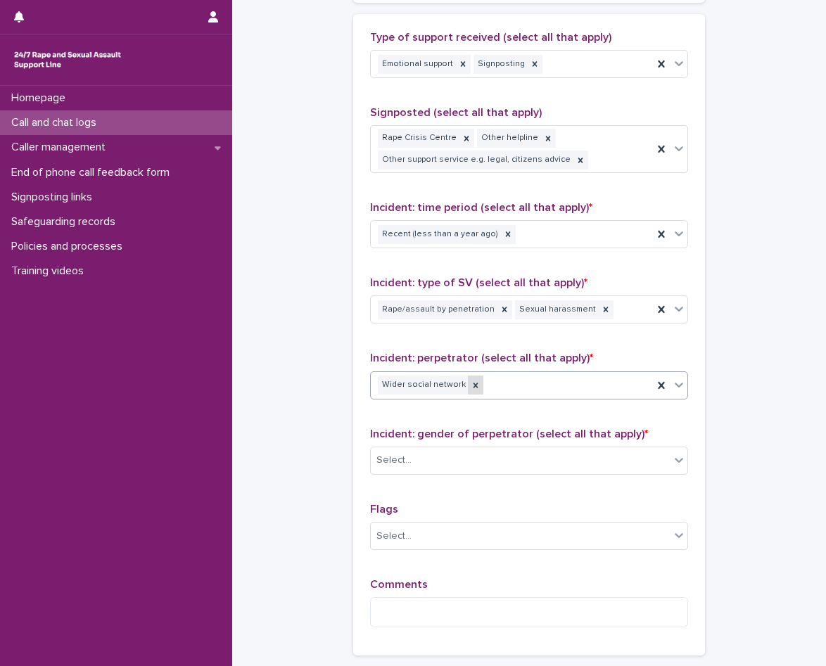
click at [470, 384] on div at bounding box center [475, 385] width 15 height 19
click at [502, 394] on div "Wider social network" at bounding box center [512, 385] width 282 height 25
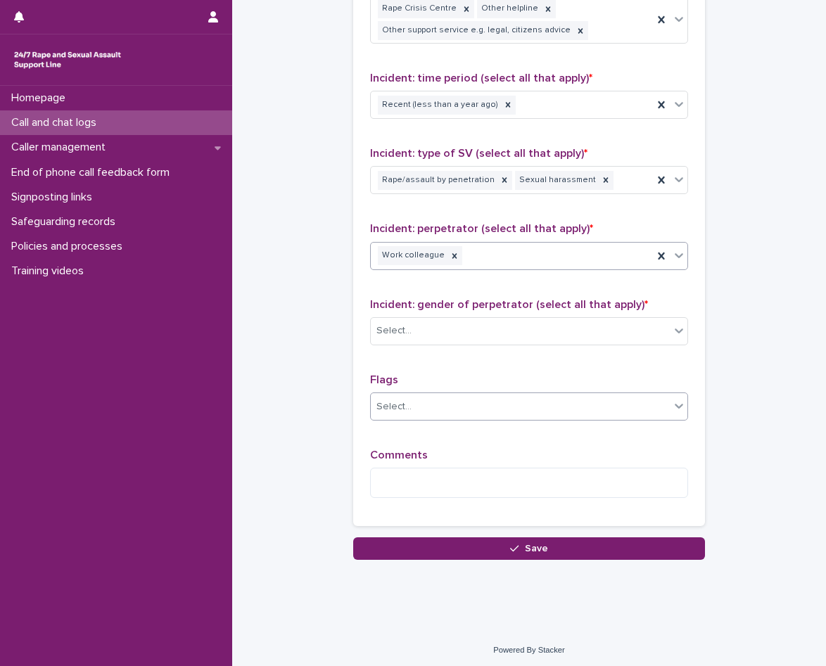
scroll to position [988, 0]
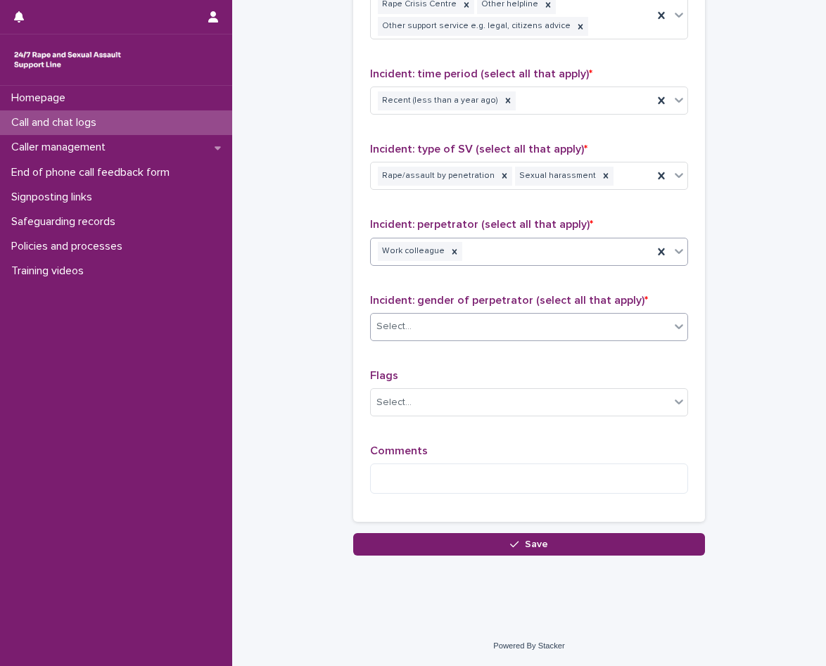
click at [478, 335] on div "Select..." at bounding box center [520, 326] width 299 height 23
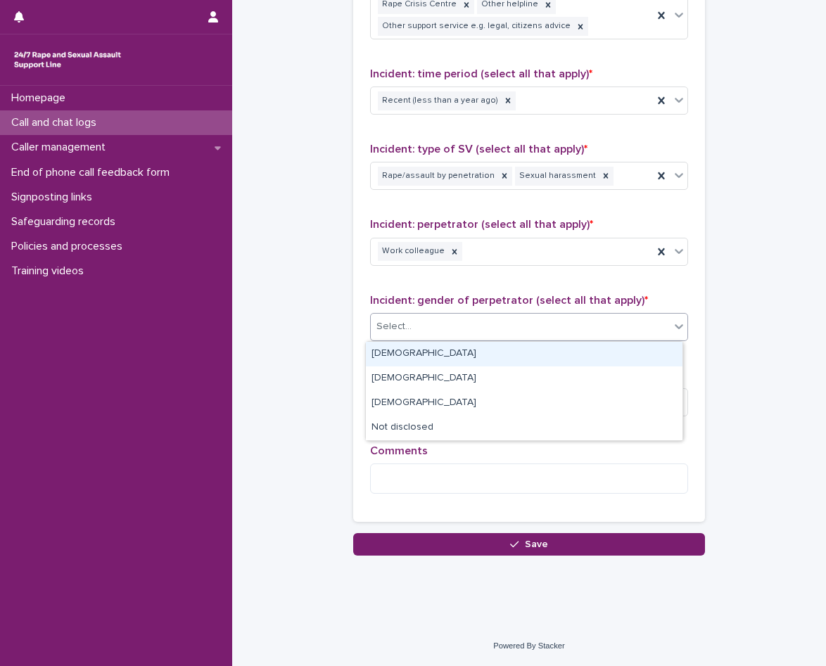
click at [467, 354] on div "[DEMOGRAPHIC_DATA]" at bounding box center [524, 354] width 317 height 25
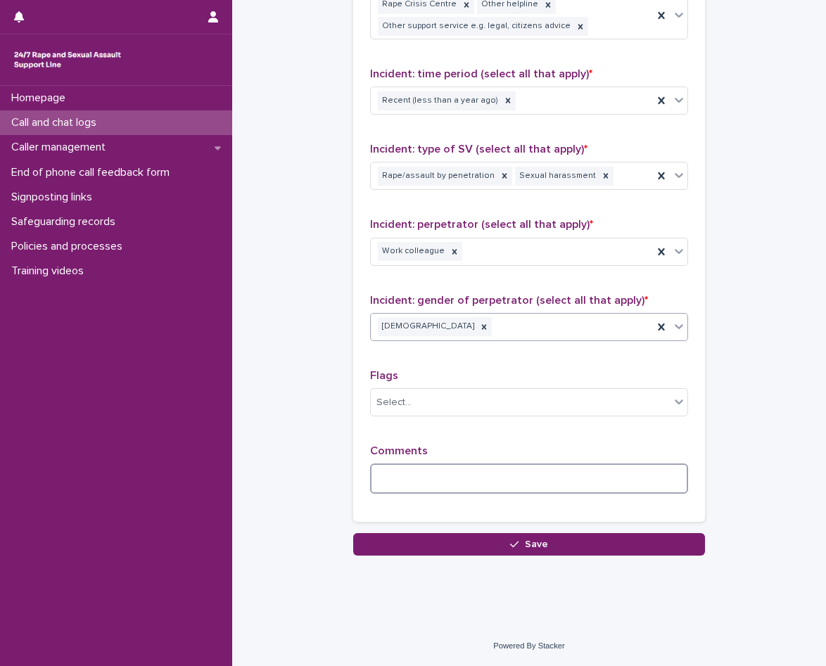
click at [441, 486] on textarea at bounding box center [529, 479] width 318 height 30
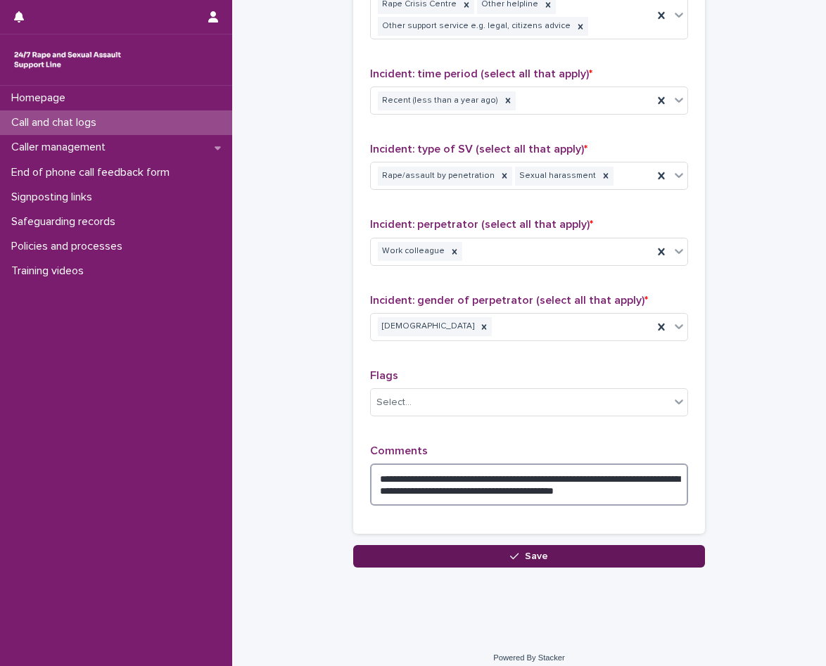
type textarea "**********"
click at [483, 564] on button "Save" at bounding box center [529, 556] width 352 height 23
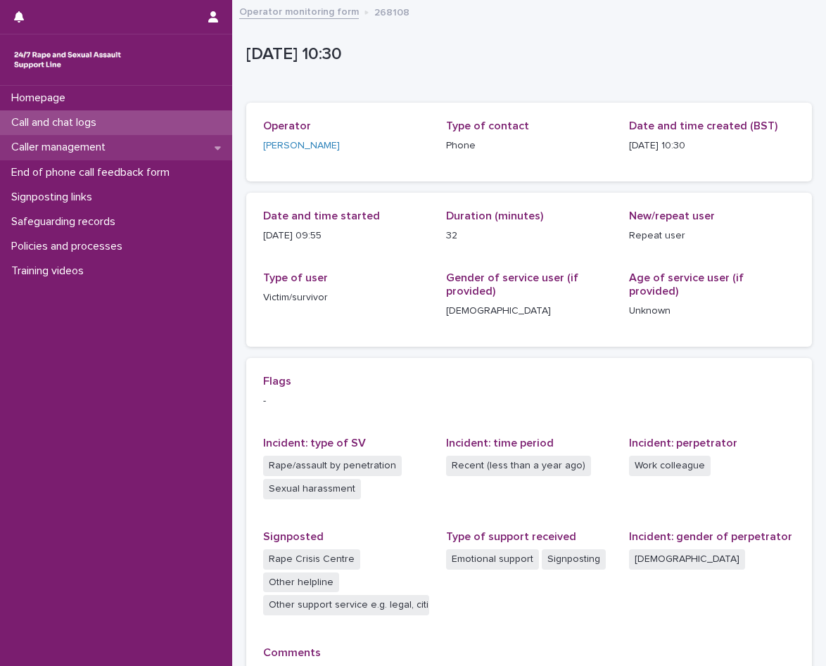
click at [69, 144] on p "Caller management" at bounding box center [61, 147] width 111 height 13
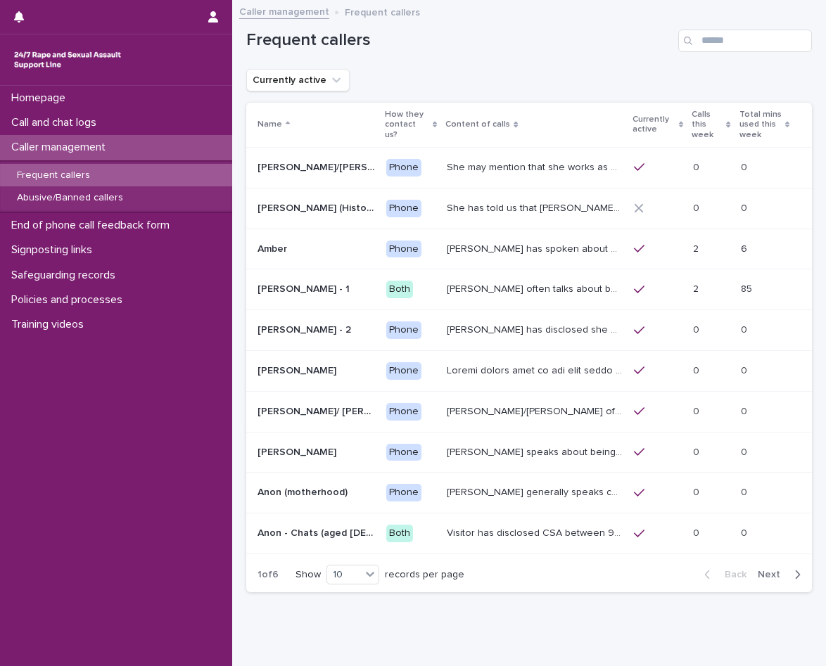
click at [759, 570] on span "Next" at bounding box center [773, 575] width 31 height 10
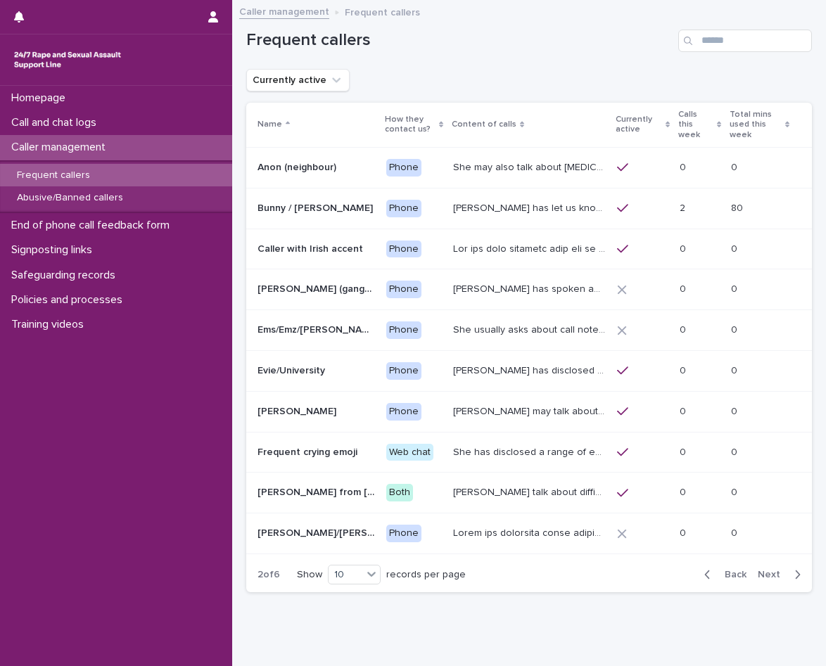
click at [763, 570] on span "Next" at bounding box center [773, 575] width 31 height 10
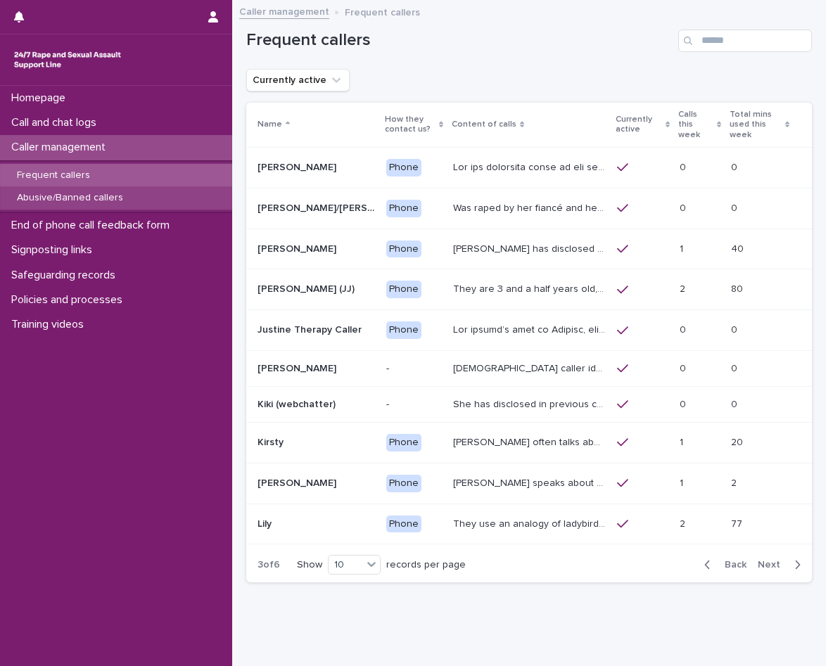
click at [56, 198] on p "Abusive/Banned callers" at bounding box center [70, 198] width 129 height 12
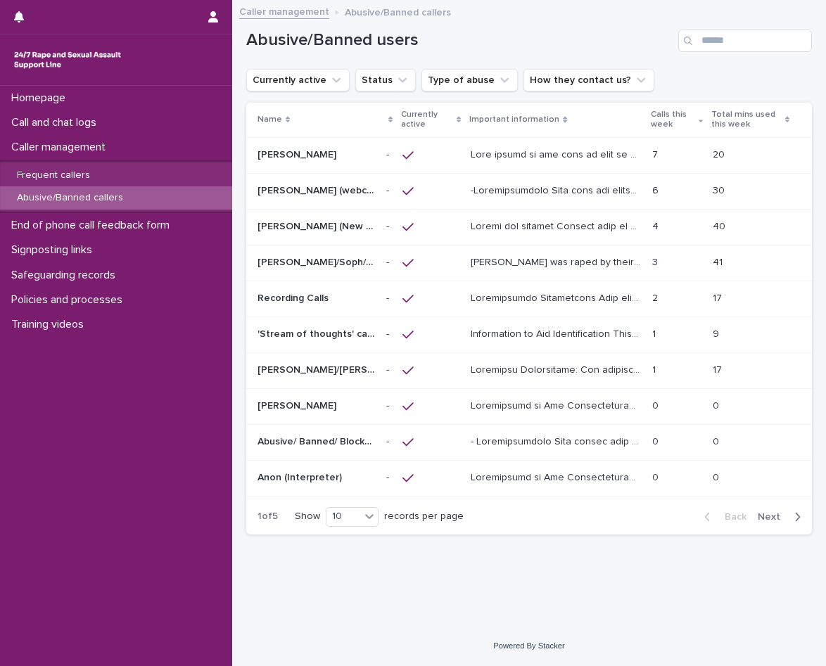
click at [769, 516] on span "Next" at bounding box center [773, 517] width 31 height 10
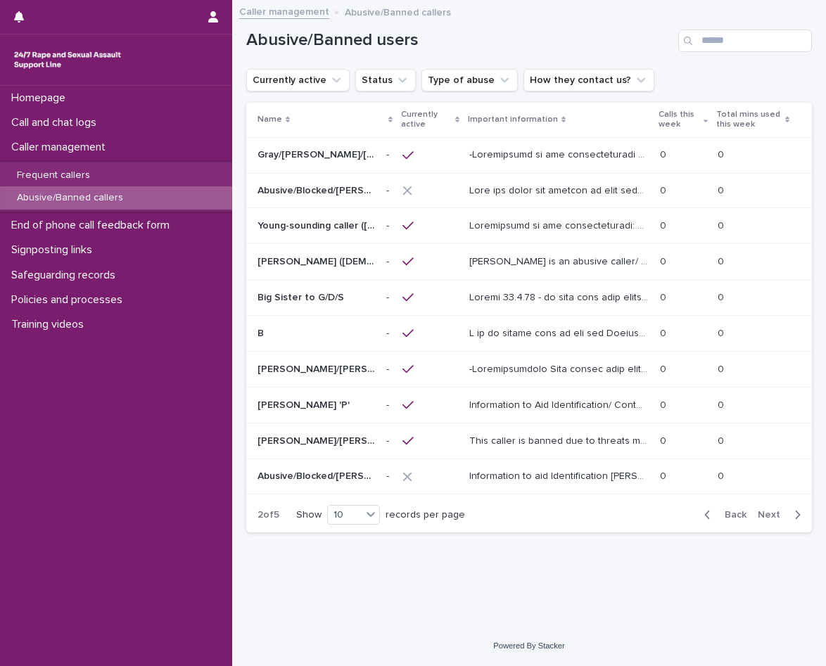
click at [769, 516] on span "Next" at bounding box center [773, 515] width 31 height 10
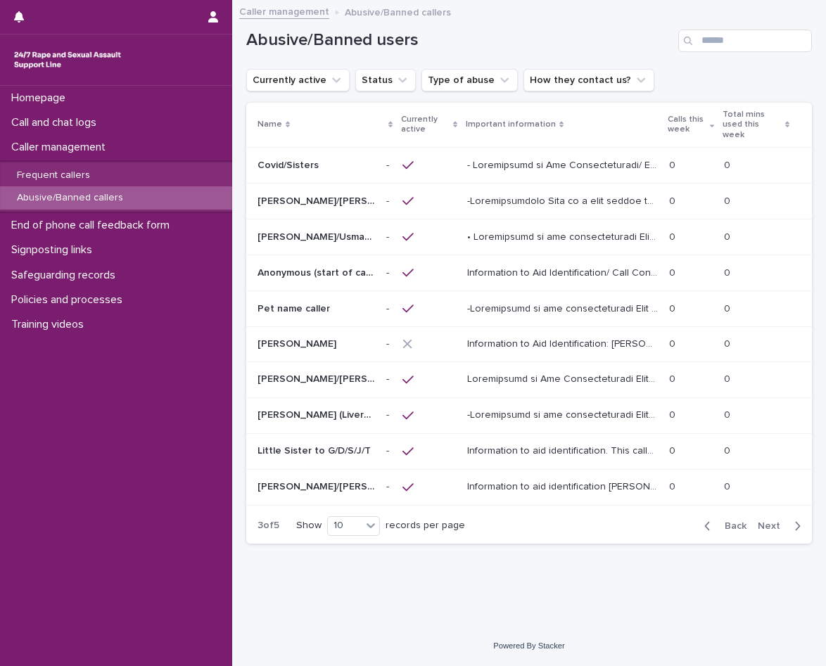
click at [355, 265] on p "Anonymous (start of call racism)" at bounding box center [318, 272] width 120 height 15
click at [772, 521] on span "Next" at bounding box center [773, 526] width 31 height 10
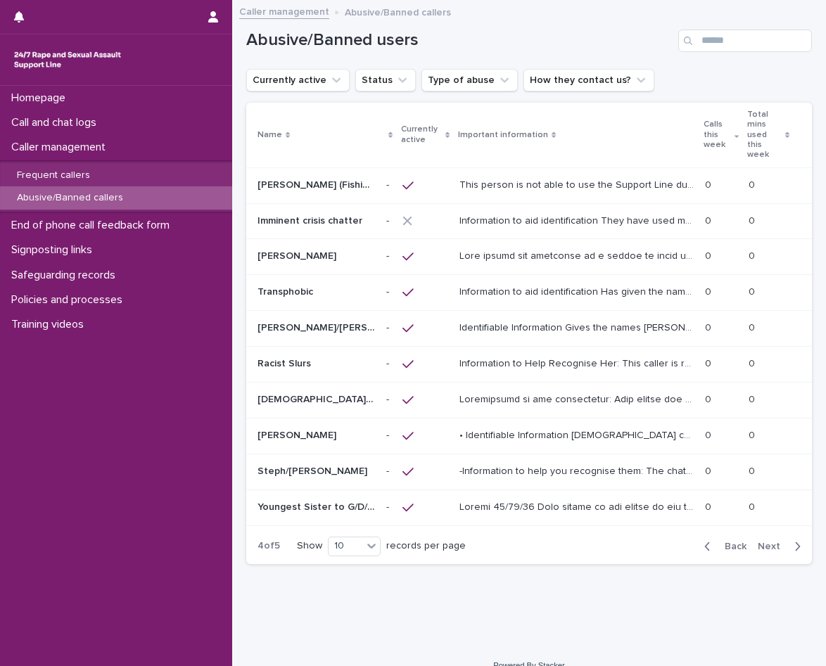
click at [772, 542] on span "Next" at bounding box center [773, 547] width 31 height 10
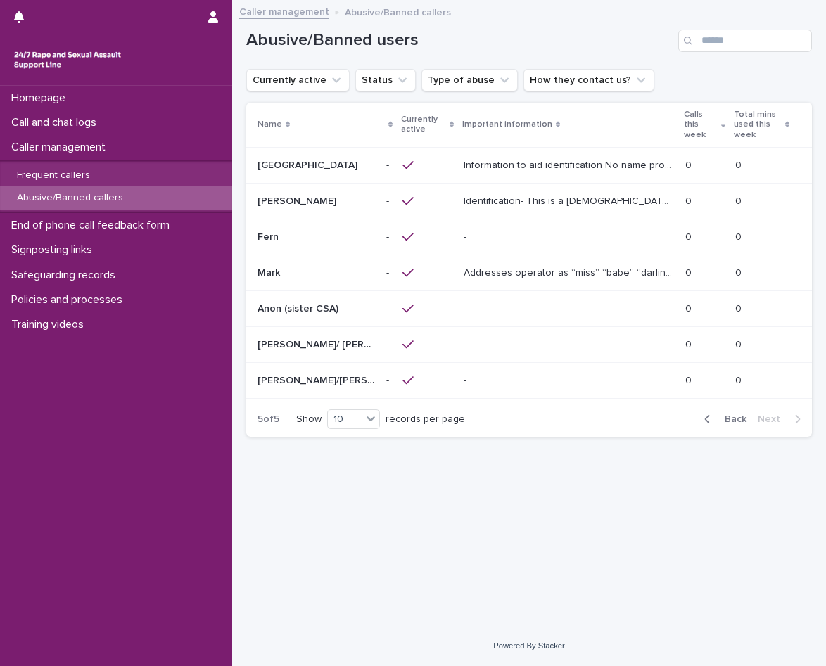
click at [726, 414] on span "Back" at bounding box center [731, 419] width 30 height 10
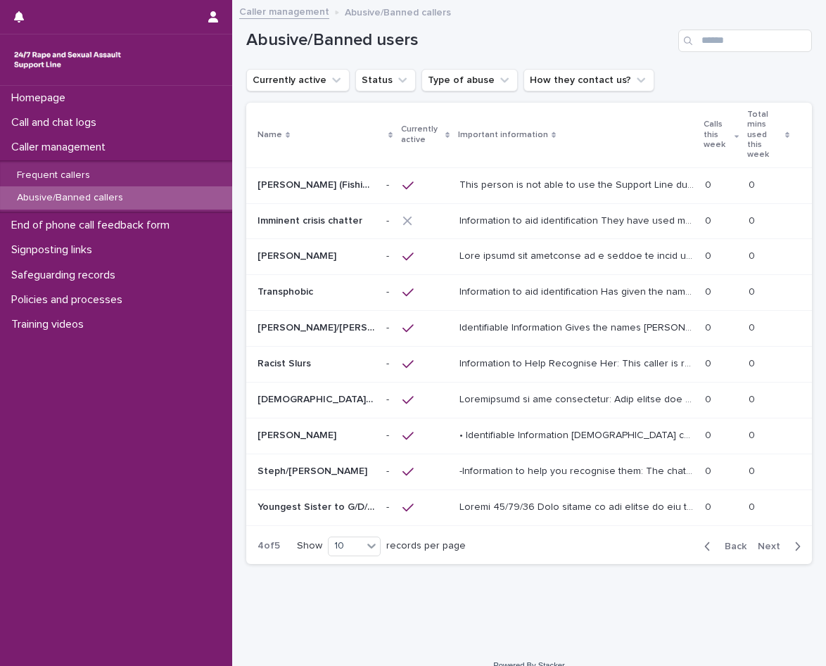
click at [351, 286] on p at bounding box center [317, 292] width 118 height 12
